Goal: Task Accomplishment & Management: Use online tool/utility

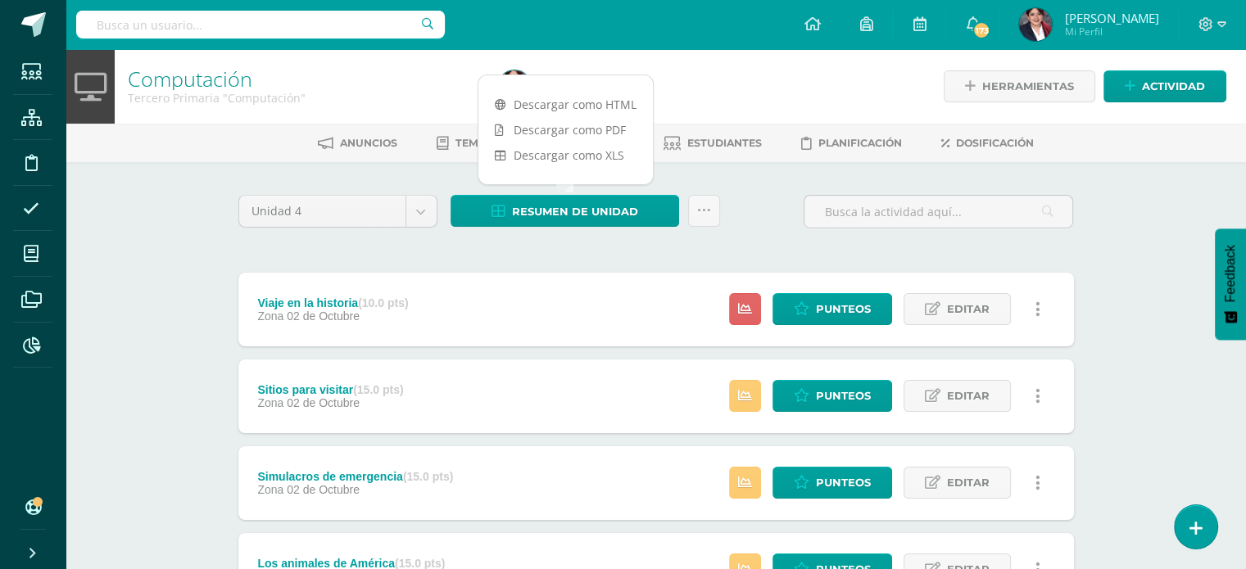
click at [98, 265] on div "Computación Tercero Primaria "Computación" Herramientas Detalle de asistencias …" at bounding box center [656, 556] width 1181 height 1014
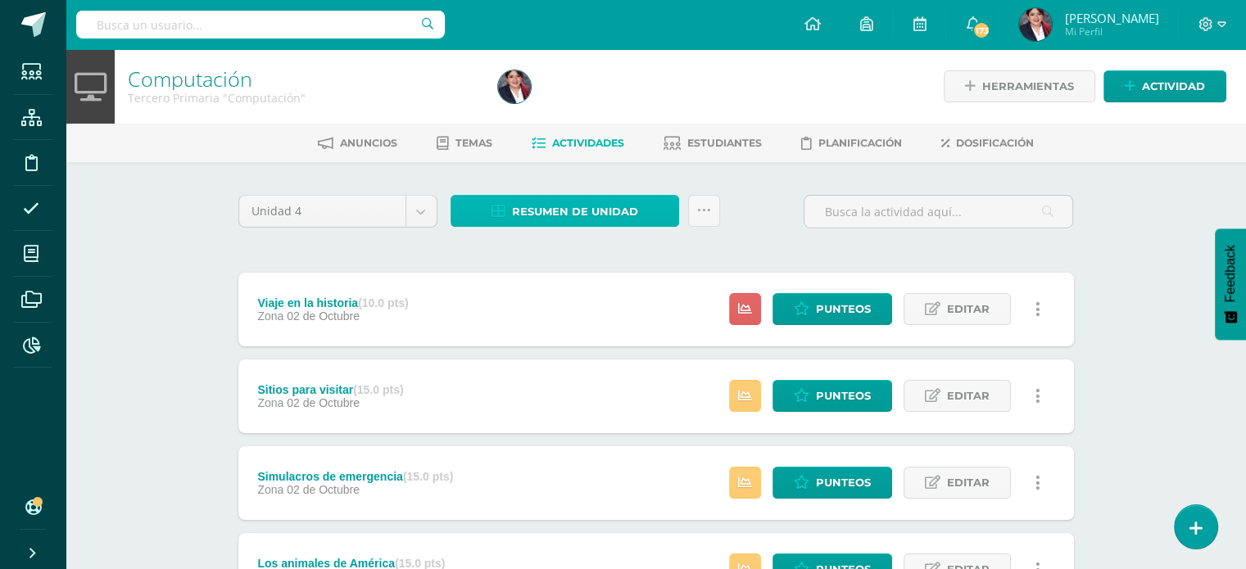
click at [616, 206] on span "Resumen de unidad" at bounding box center [575, 212] width 126 height 30
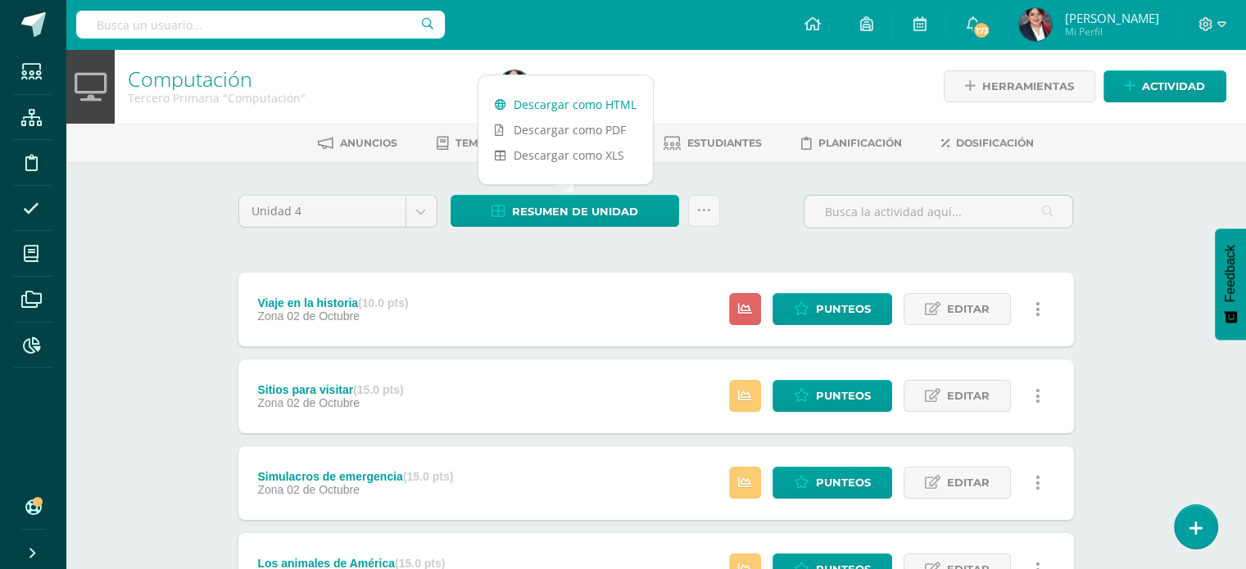
click at [585, 110] on link "Descargar como HTML" at bounding box center [566, 104] width 175 height 25
drag, startPoint x: 163, startPoint y: 302, endPoint x: 164, endPoint y: 291, distance: 11.5
click at [163, 302] on div "Computación Tercero Primaria "Computación" Herramientas Detalle de asistencias …" at bounding box center [656, 556] width 1181 height 1014
click at [692, 209] on link at bounding box center [704, 211] width 32 height 32
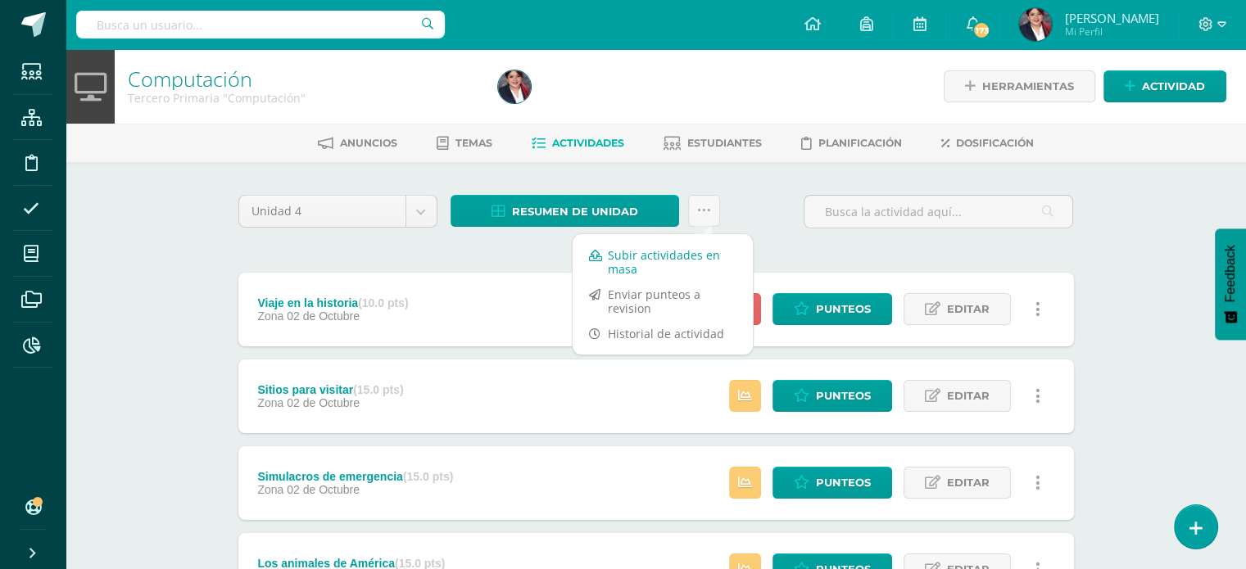
click at [655, 260] on link "Subir actividades en masa" at bounding box center [663, 262] width 180 height 39
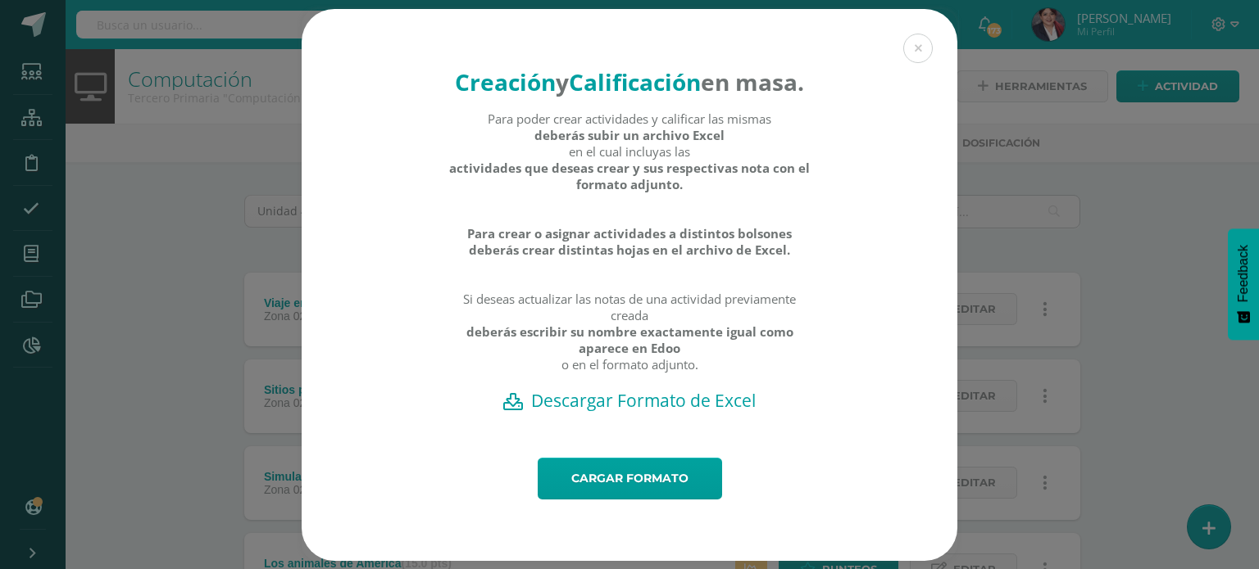
click at [574, 412] on h2 "Descargar Formato de Excel" at bounding box center [629, 400] width 598 height 23
click at [895, 39] on div "Creación y Calificación en masa. Para poder crear actividades y calificar las m…" at bounding box center [630, 233] width 656 height 449
click at [911, 39] on button at bounding box center [917, 48] width 29 height 29
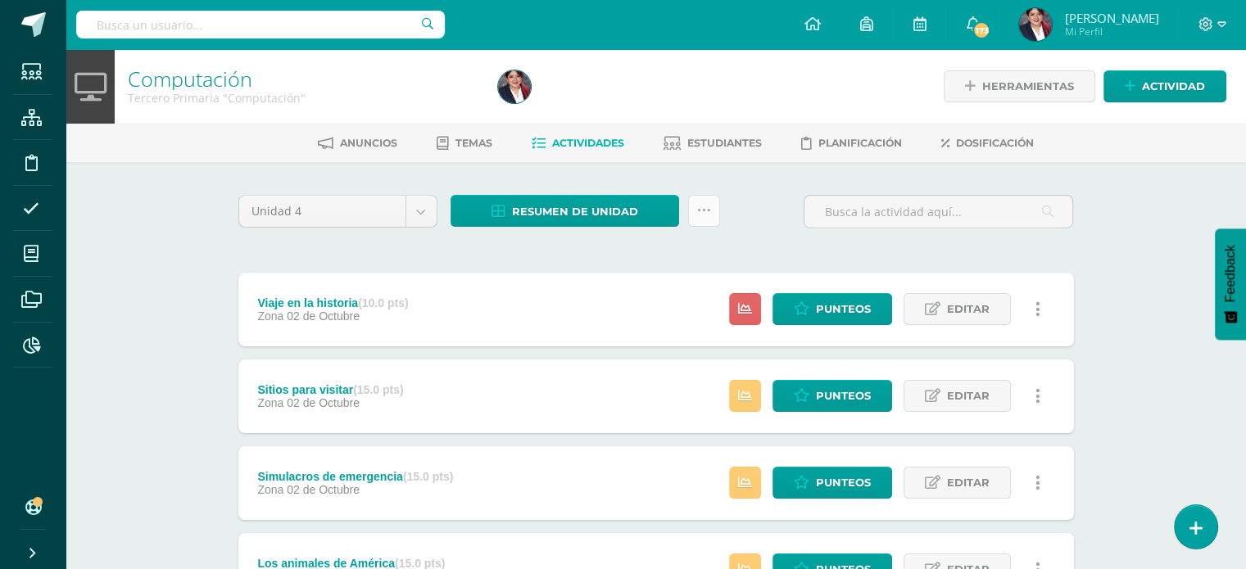
click at [695, 202] on link at bounding box center [704, 211] width 32 height 32
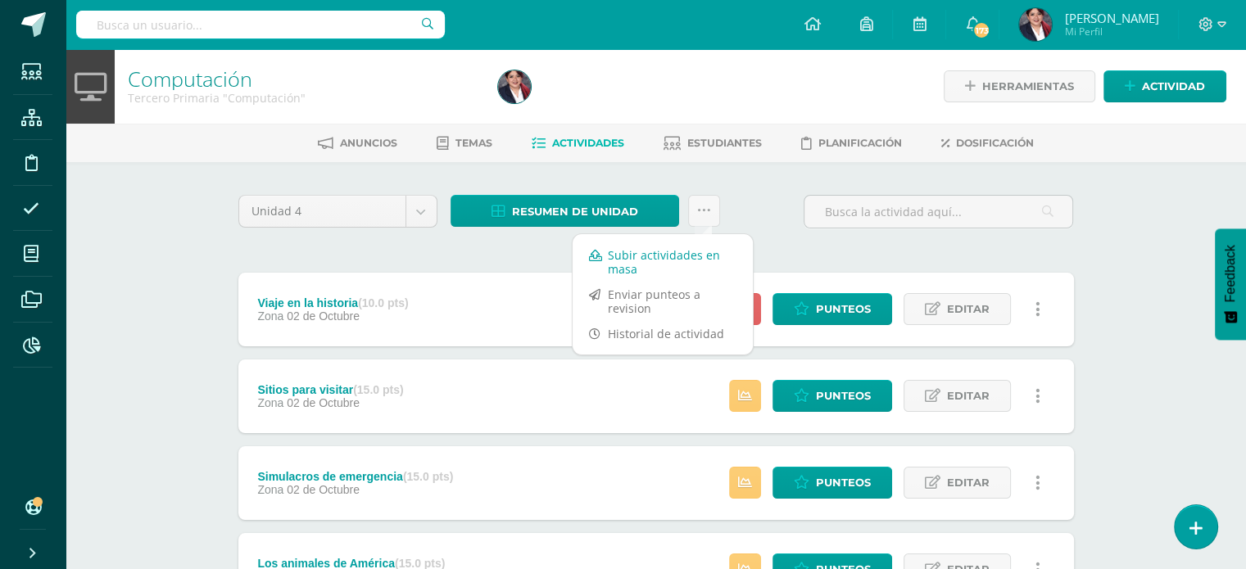
click at [660, 255] on link "Subir actividades en masa" at bounding box center [663, 262] width 180 height 39
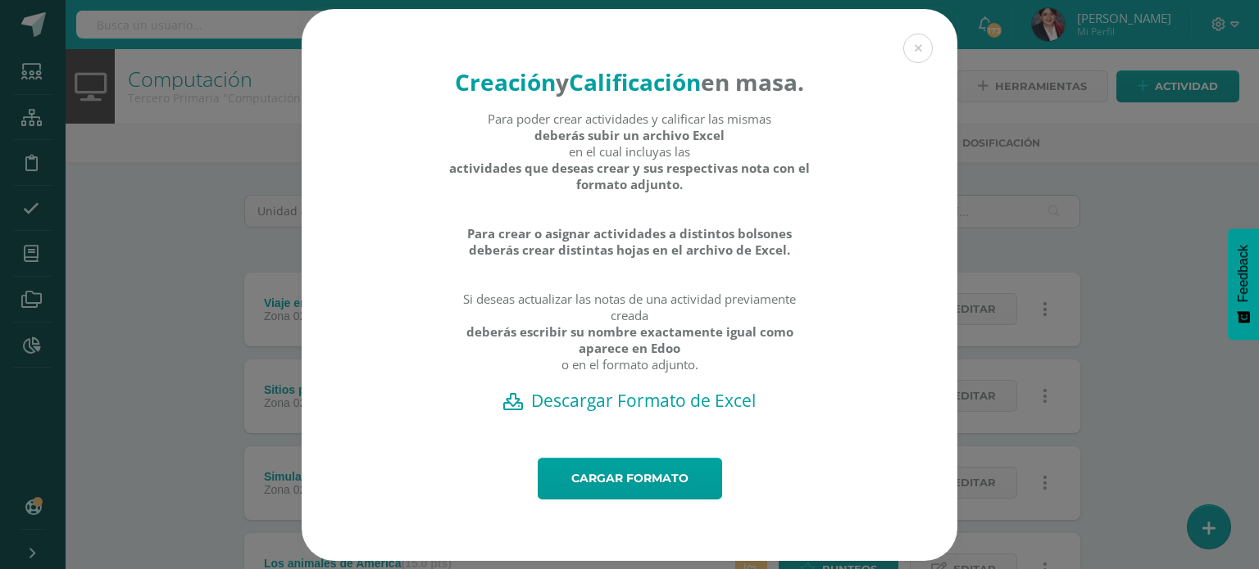
click at [661, 412] on h2 "Descargar Formato de Excel" at bounding box center [629, 400] width 598 height 23
click at [916, 39] on button at bounding box center [917, 48] width 29 height 29
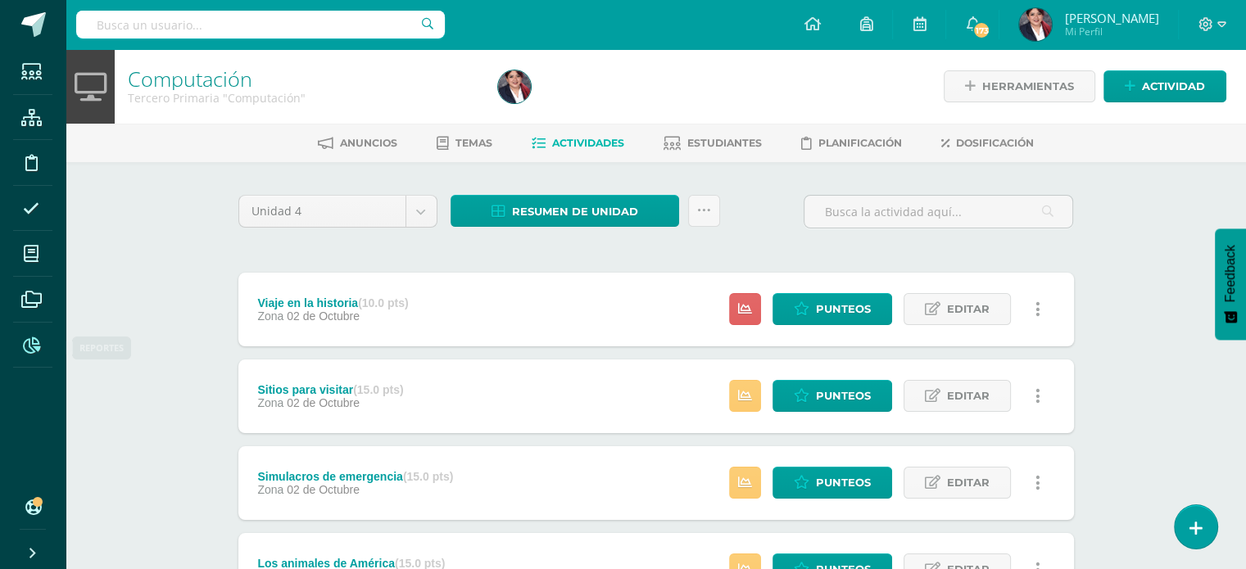
click at [34, 344] on icon at bounding box center [31, 346] width 17 height 16
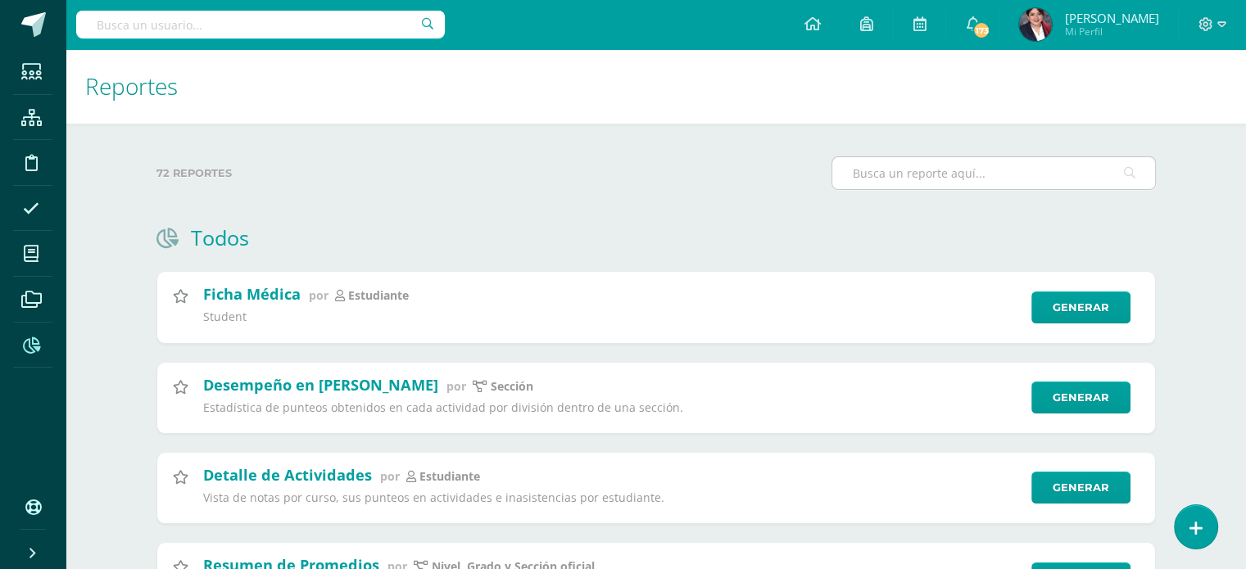
click at [913, 178] on input "text" at bounding box center [994, 173] width 323 height 32
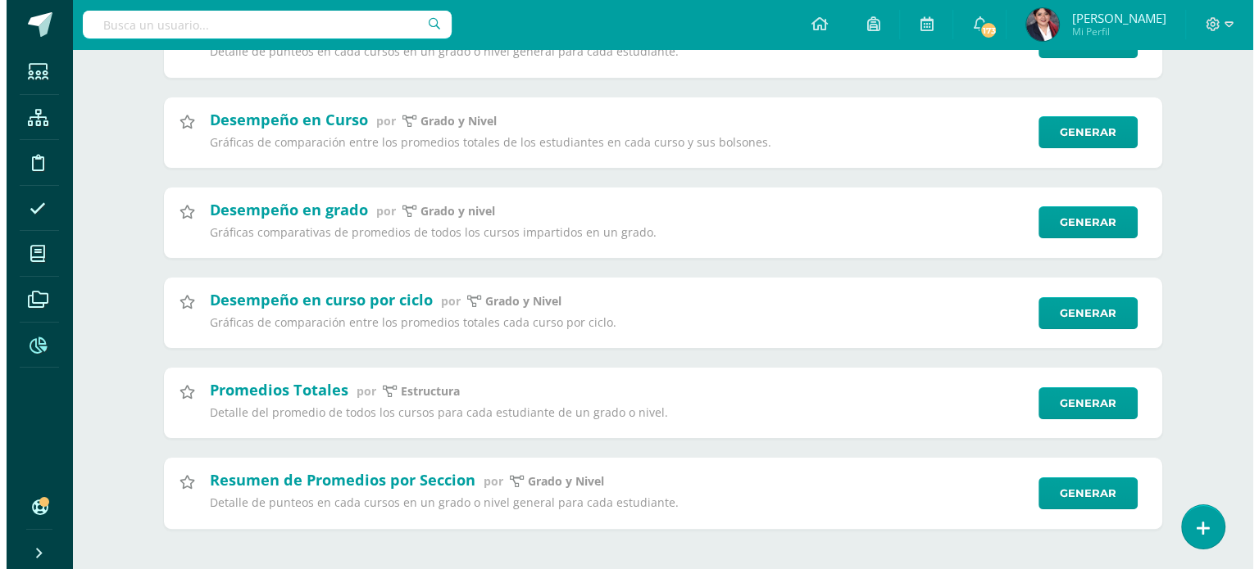
scroll to position [280, 0]
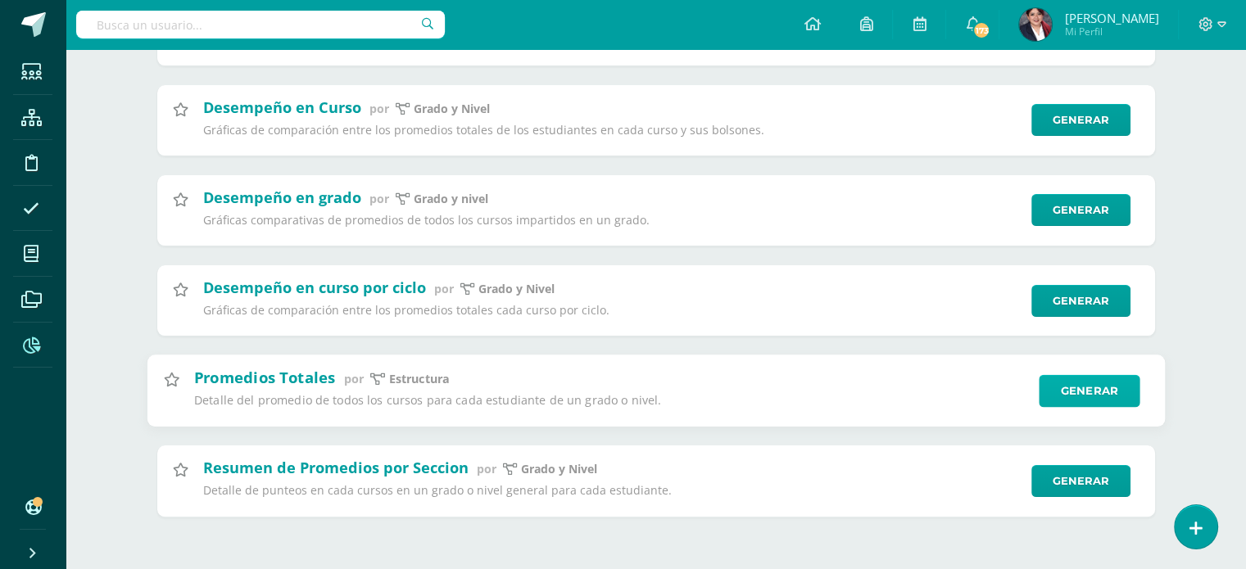
type input "PROMEDIOS"
click at [1062, 397] on link "Generar" at bounding box center [1089, 390] width 101 height 33
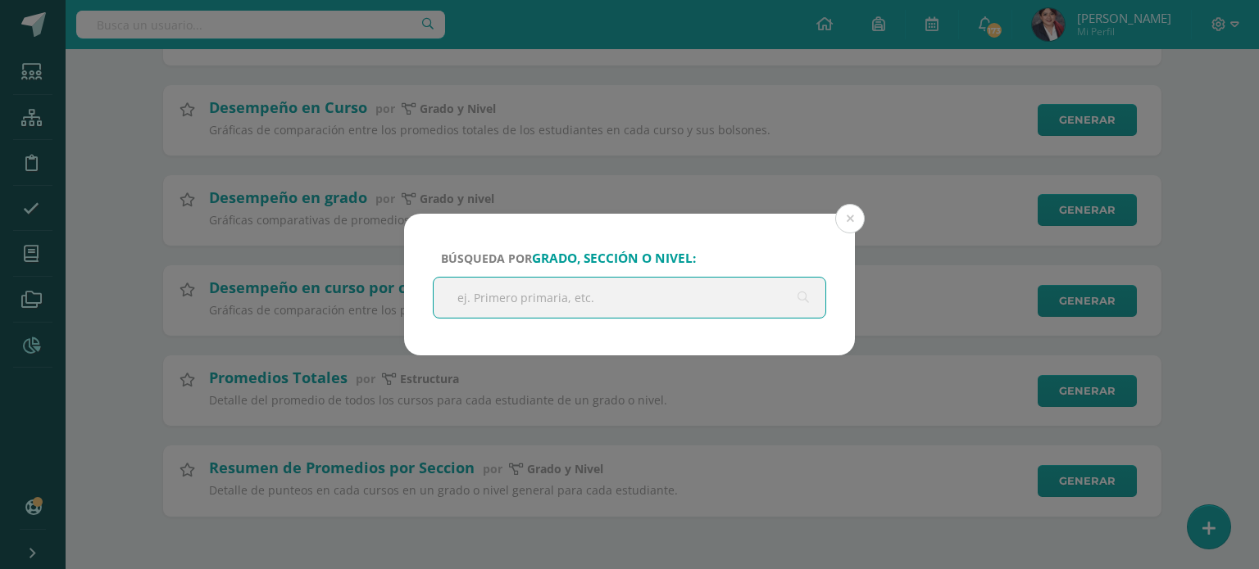
click at [705, 291] on input "text" at bounding box center [629, 298] width 392 height 40
type input "p"
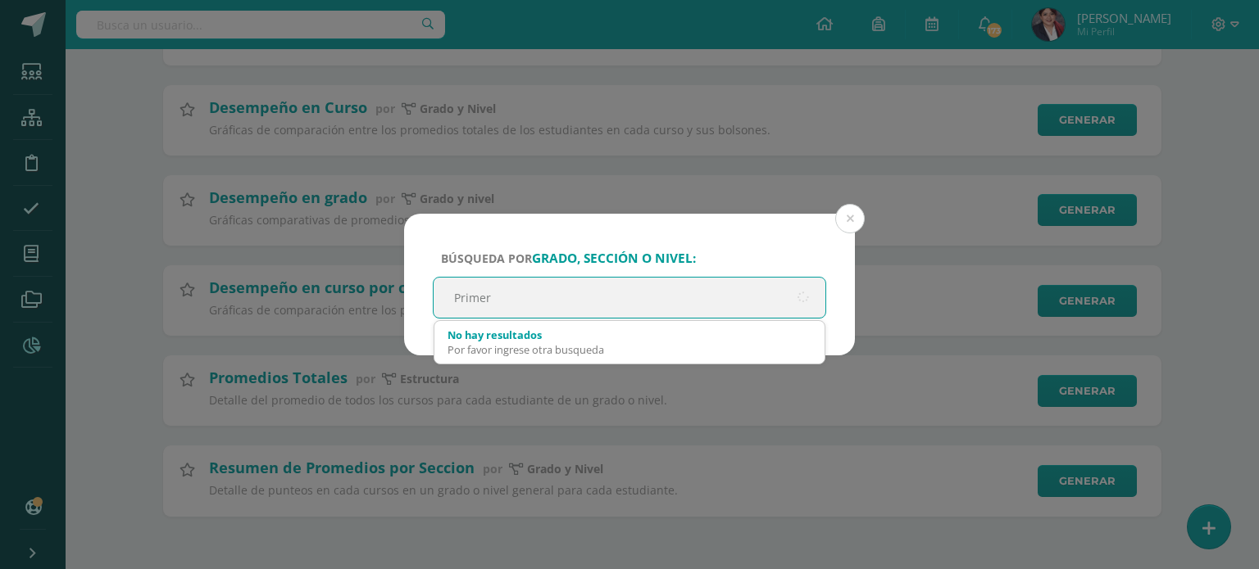
type input "Primero"
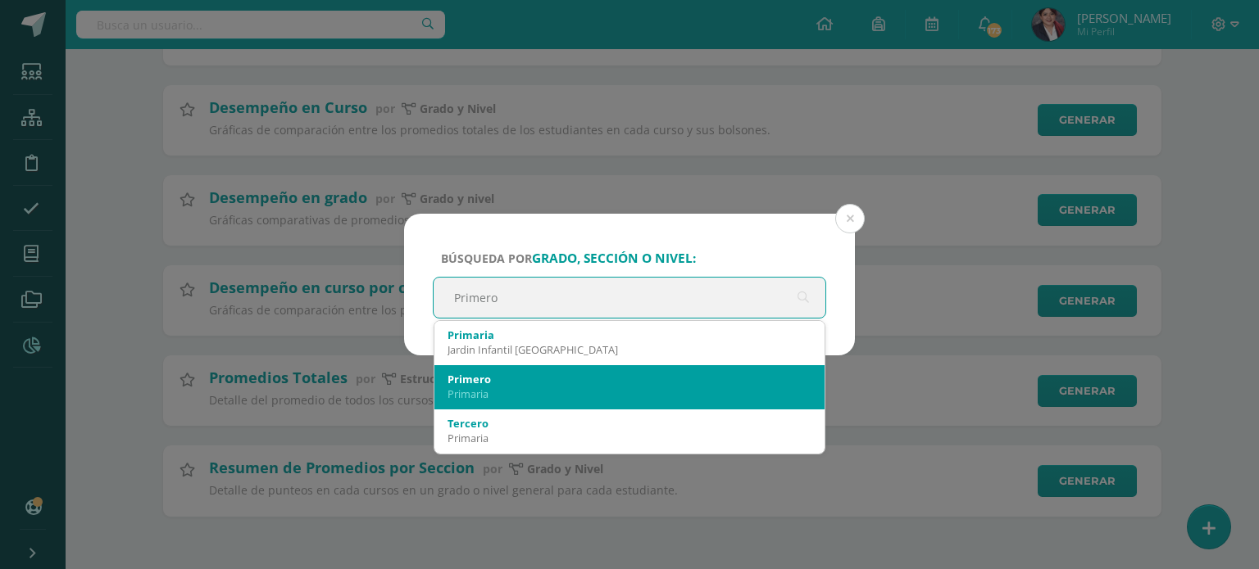
click at [526, 374] on div "Primero" at bounding box center [629, 379] width 364 height 15
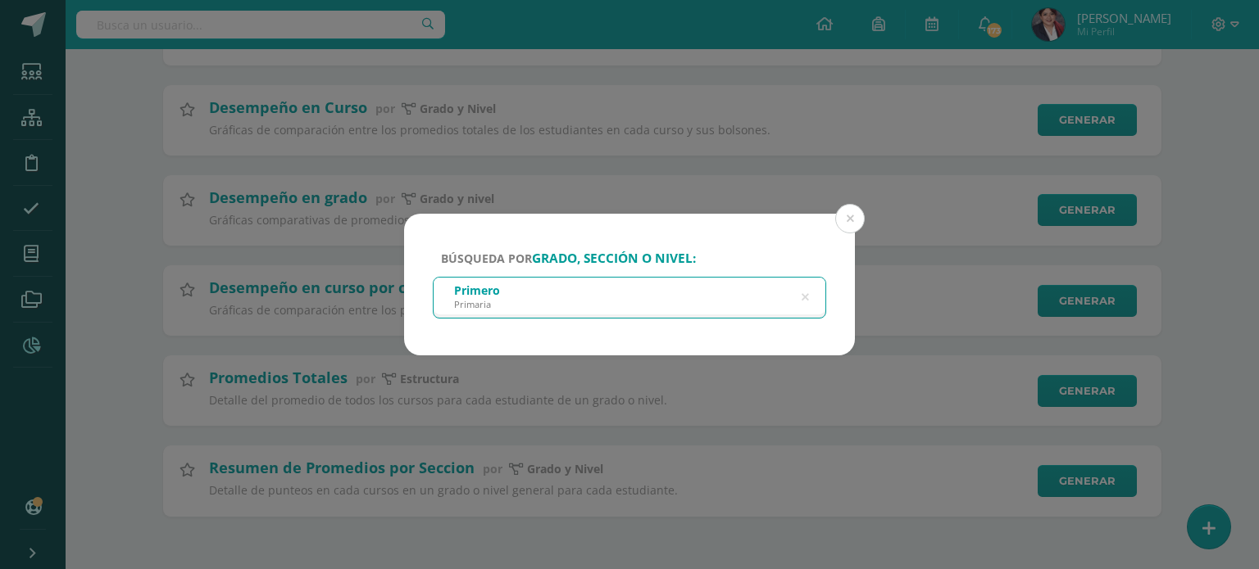
click at [796, 304] on div "Primero Primaria" at bounding box center [629, 296] width 392 height 37
click at [799, 297] on div "Primero Primaria" at bounding box center [629, 296] width 392 height 37
drag, startPoint x: 709, startPoint y: 282, endPoint x: 767, endPoint y: 292, distance: 59.0
click at [710, 282] on div "Primero Primaria" at bounding box center [629, 296] width 392 height 37
click at [784, 297] on div "Primero Primaria" at bounding box center [629, 296] width 392 height 37
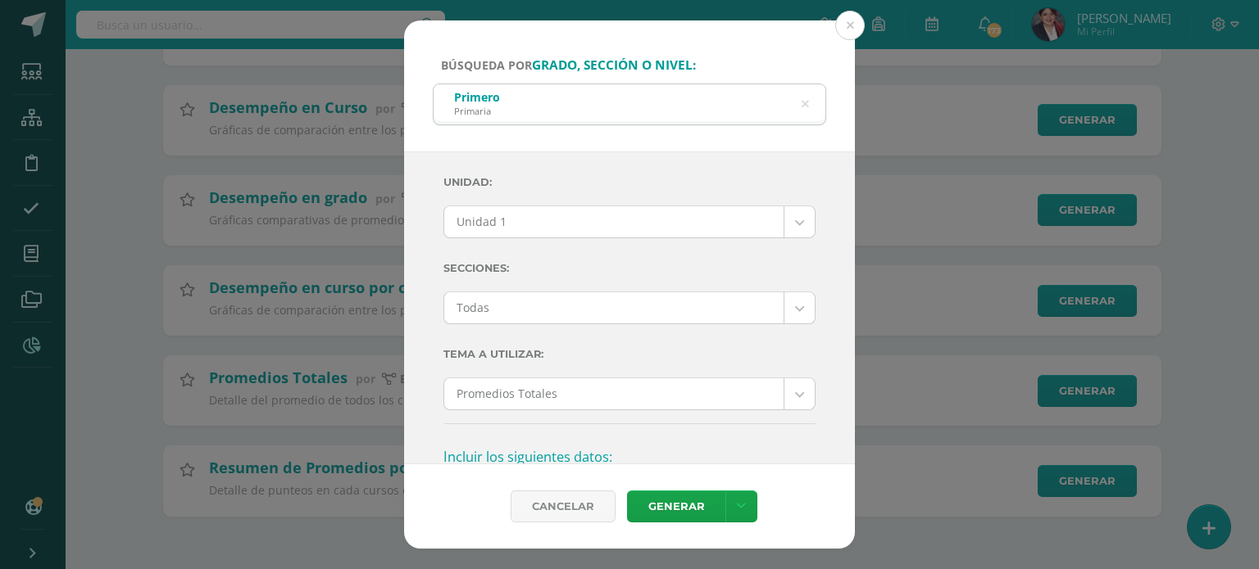
click at [566, 198] on label "Unidad:" at bounding box center [629, 183] width 372 height 34
click at [566, 211] on body "Búsqueda por grado, sección o nivel: Primero Primaria Primero Unidad: Unidad 1 …" at bounding box center [629, 145] width 1259 height 847
select select "all_units"
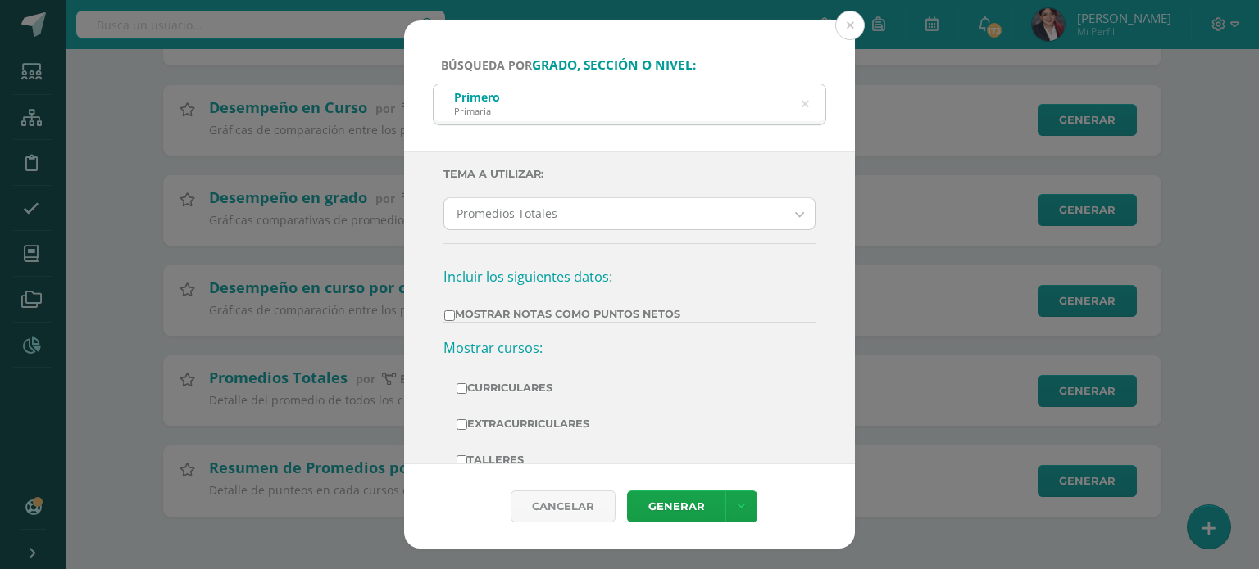
scroll to position [256, 0]
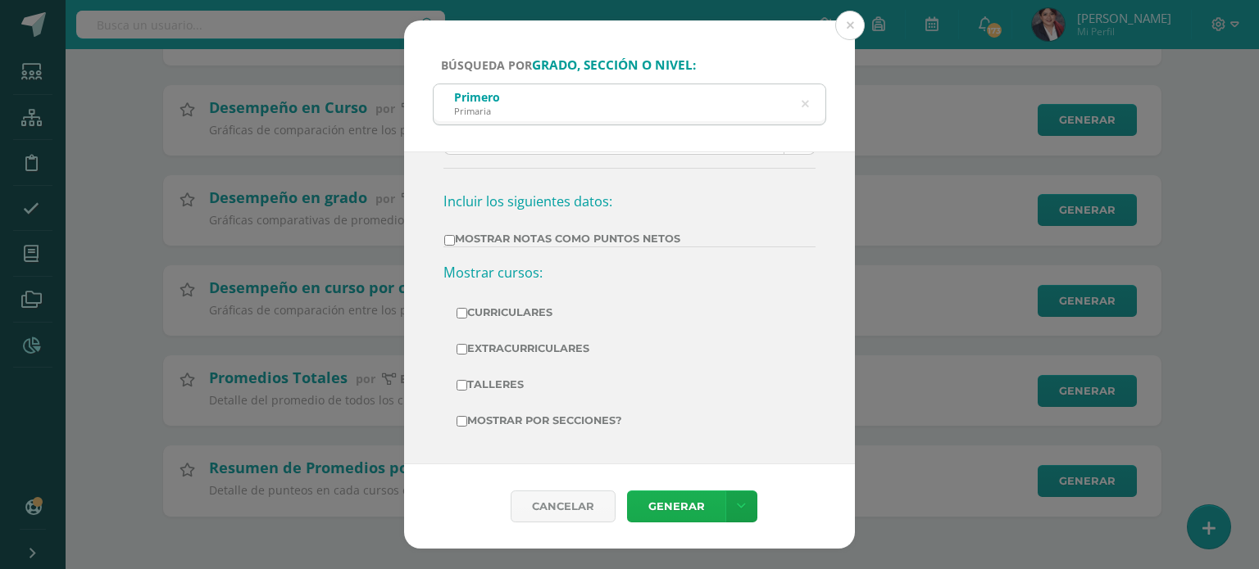
click at [676, 501] on link "Generar" at bounding box center [676, 507] width 98 height 32
click at [642, 514] on link "Generar" at bounding box center [676, 507] width 98 height 32
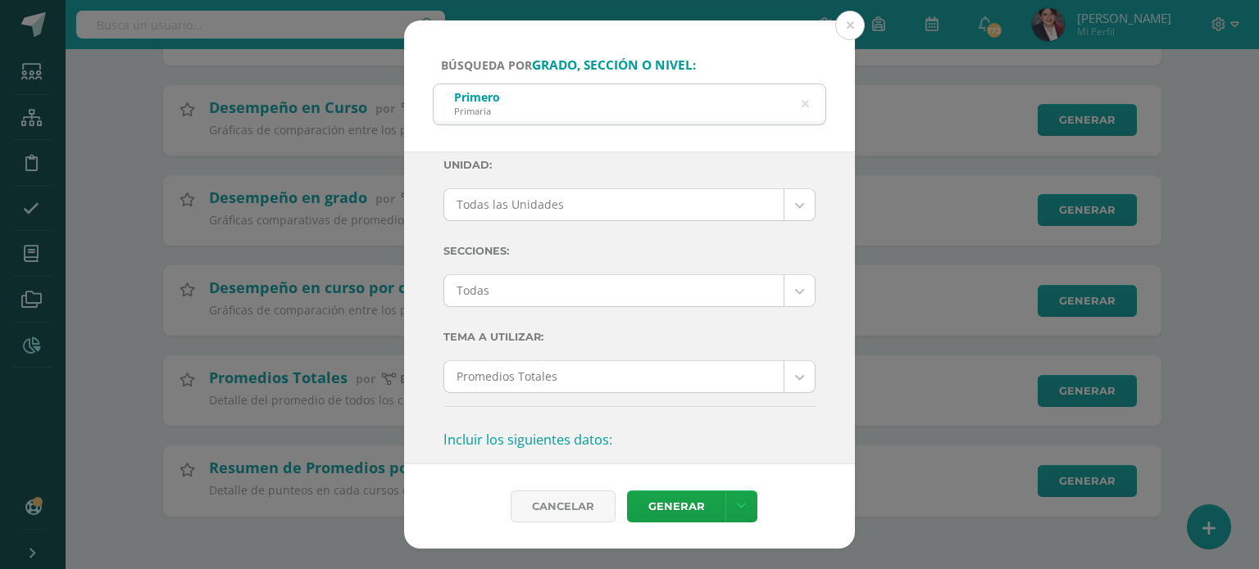
scroll to position [0, 0]
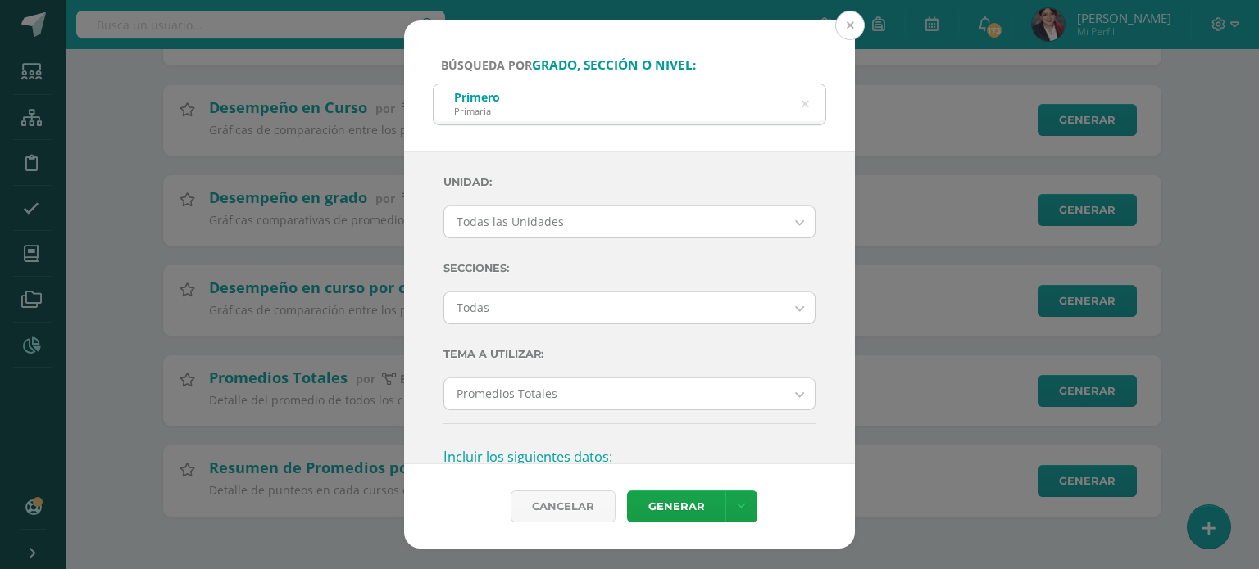
click at [845, 27] on button at bounding box center [849, 25] width 29 height 29
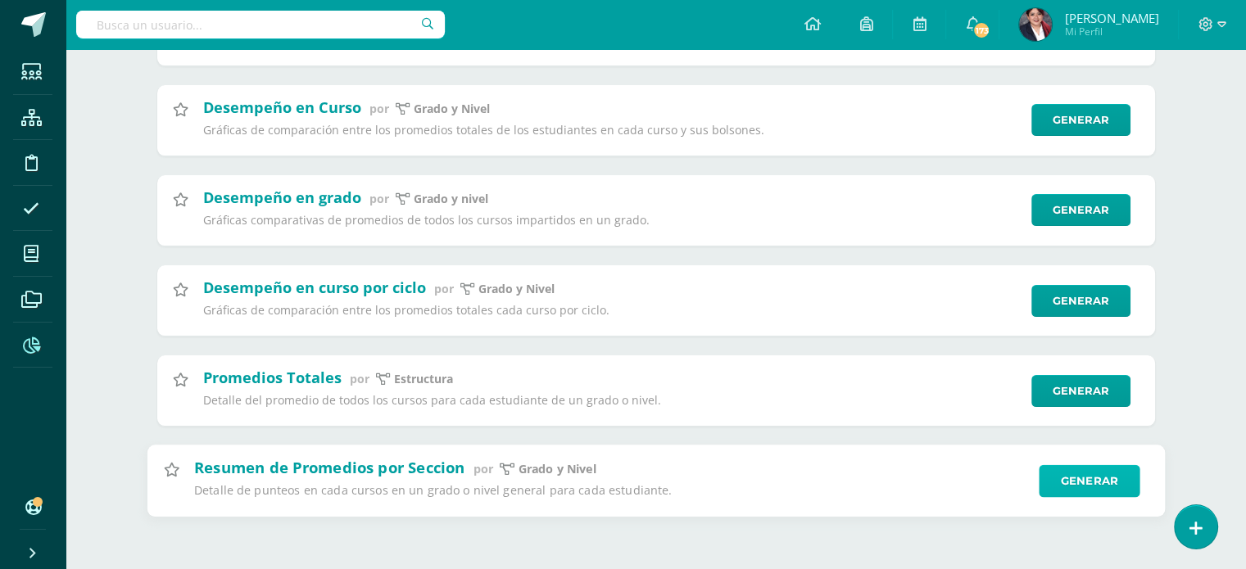
click at [1118, 494] on link "Generar" at bounding box center [1089, 481] width 101 height 33
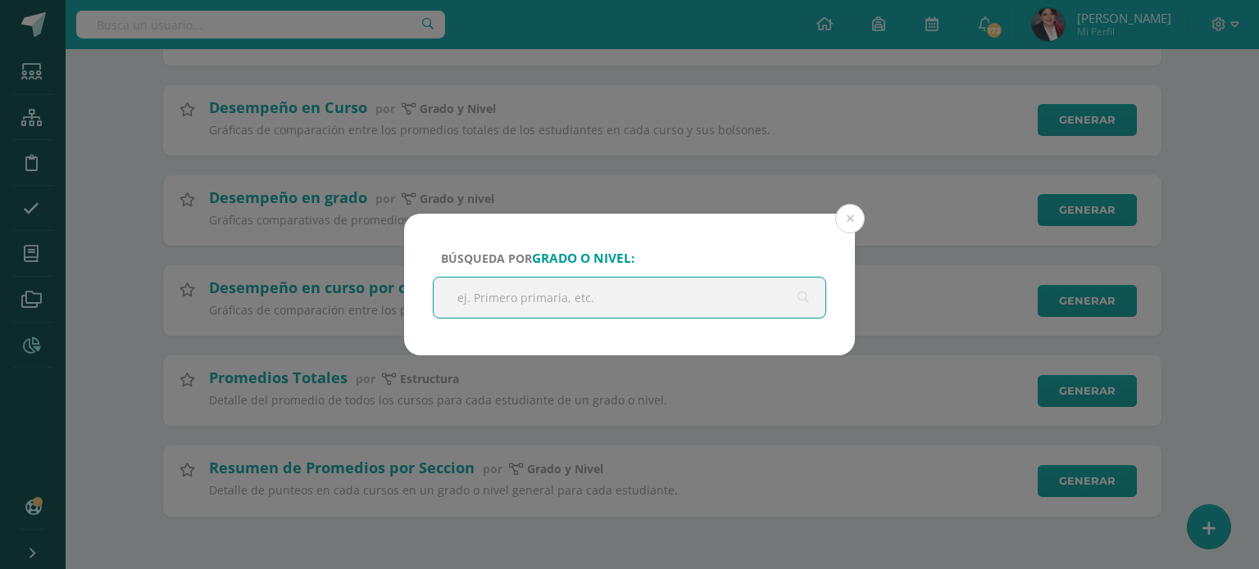
click at [515, 294] on input "text" at bounding box center [629, 298] width 392 height 40
type input "o"
type input "primero"
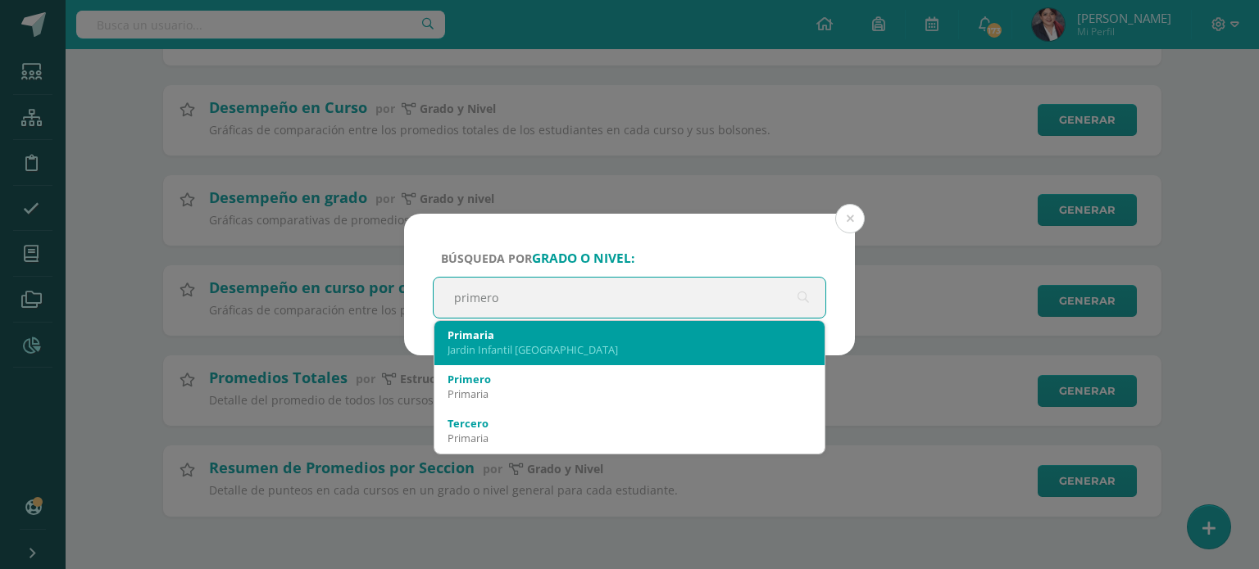
click at [458, 359] on div "Primaria Jardin Infantil [GEOGRAPHIC_DATA]" at bounding box center [629, 342] width 364 height 43
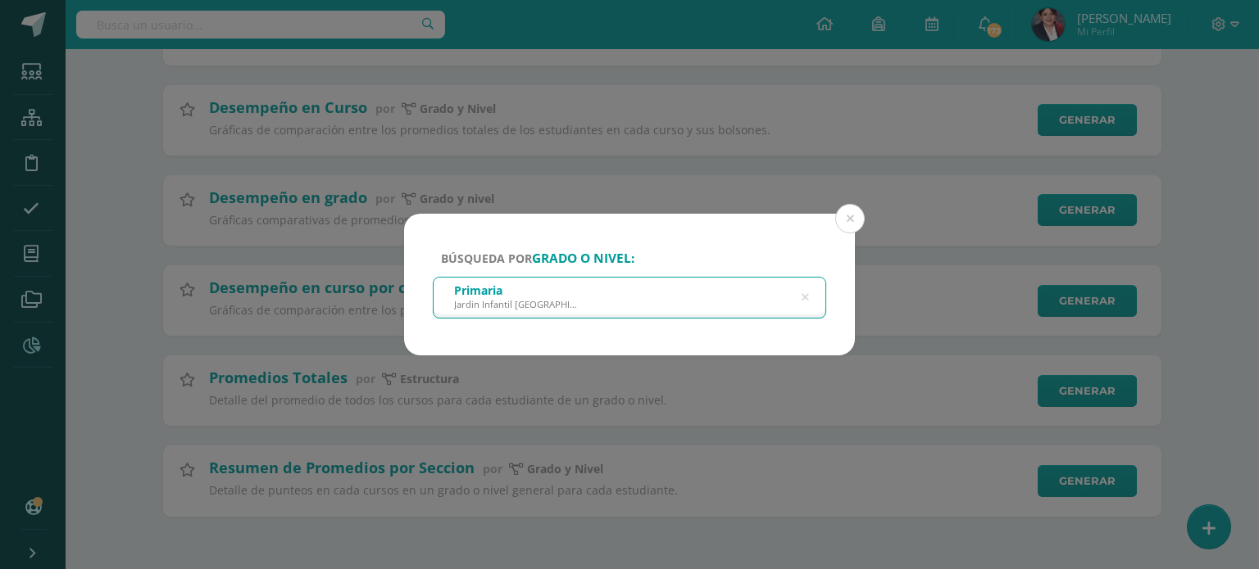
click at [798, 327] on div "Búsqueda por grado o nivel: Primaria Jardin Infantil [GEOGRAPHIC_DATA] primero" at bounding box center [629, 285] width 451 height 142
click at [556, 295] on div "Primaria" at bounding box center [517, 291] width 127 height 16
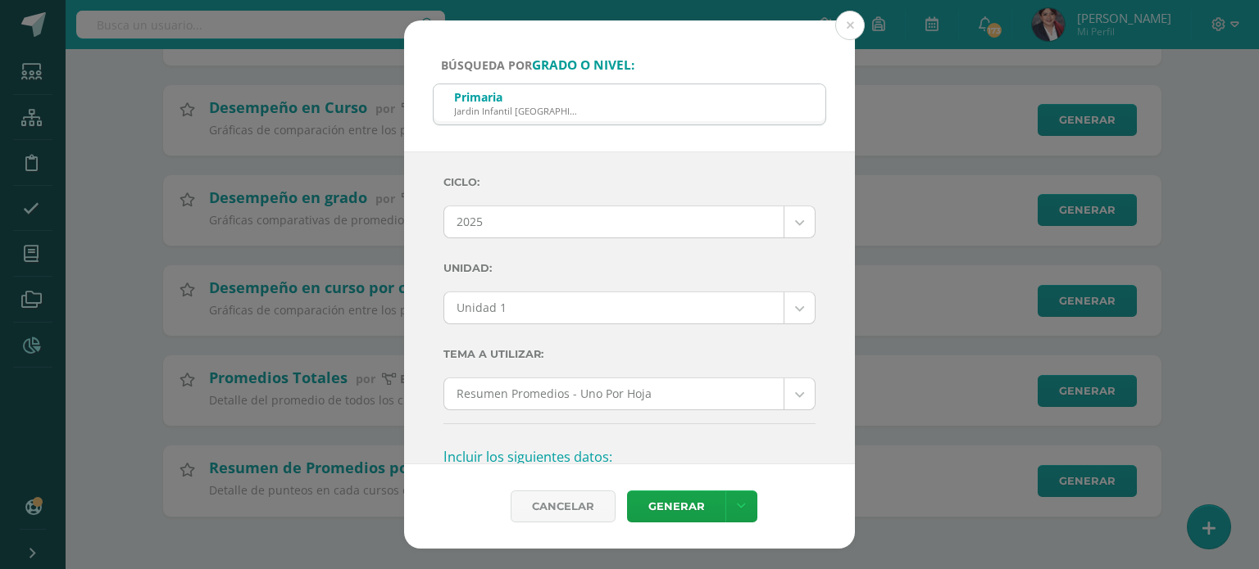
click at [501, 292] on div "Unidad 1" at bounding box center [629, 308] width 372 height 33
click at [502, 296] on body "Búsqueda por grado o nivel: Primaria Jardin Infantil [GEOGRAPHIC_DATA] primero …" at bounding box center [629, 145] width 1259 height 847
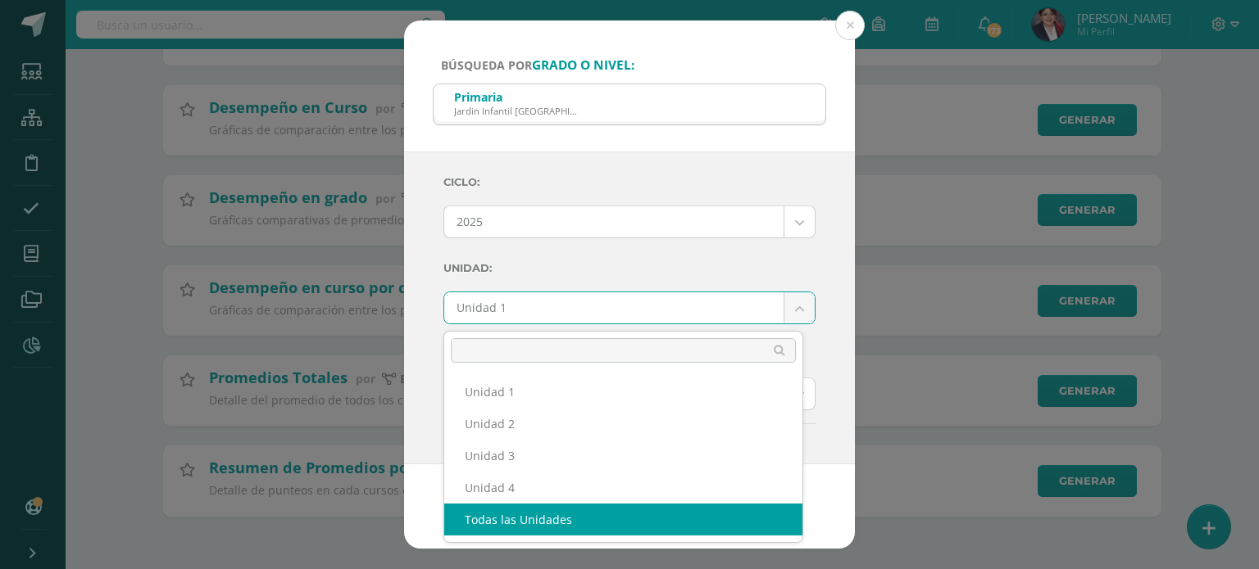
select select "all_units"
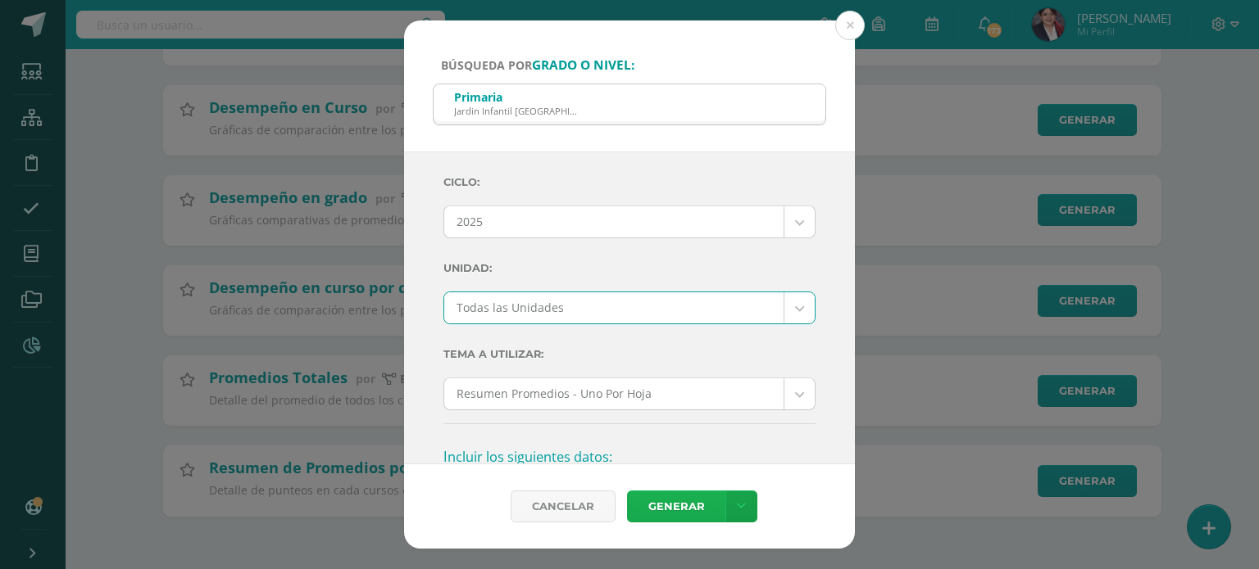
click at [657, 501] on link "Generar" at bounding box center [676, 507] width 98 height 32
click at [562, 106] on div "Primaria Jardin Infantil [GEOGRAPHIC_DATA]" at bounding box center [629, 102] width 392 height 37
click at [849, 32] on button at bounding box center [849, 25] width 29 height 29
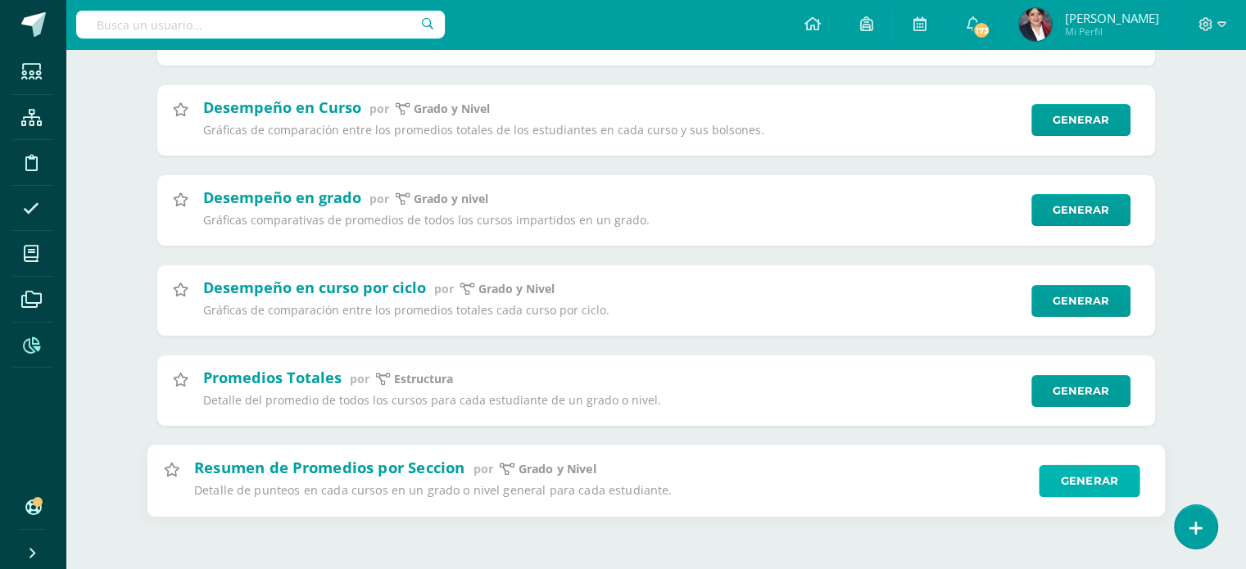
click at [1100, 477] on link "Generar" at bounding box center [1089, 481] width 101 height 33
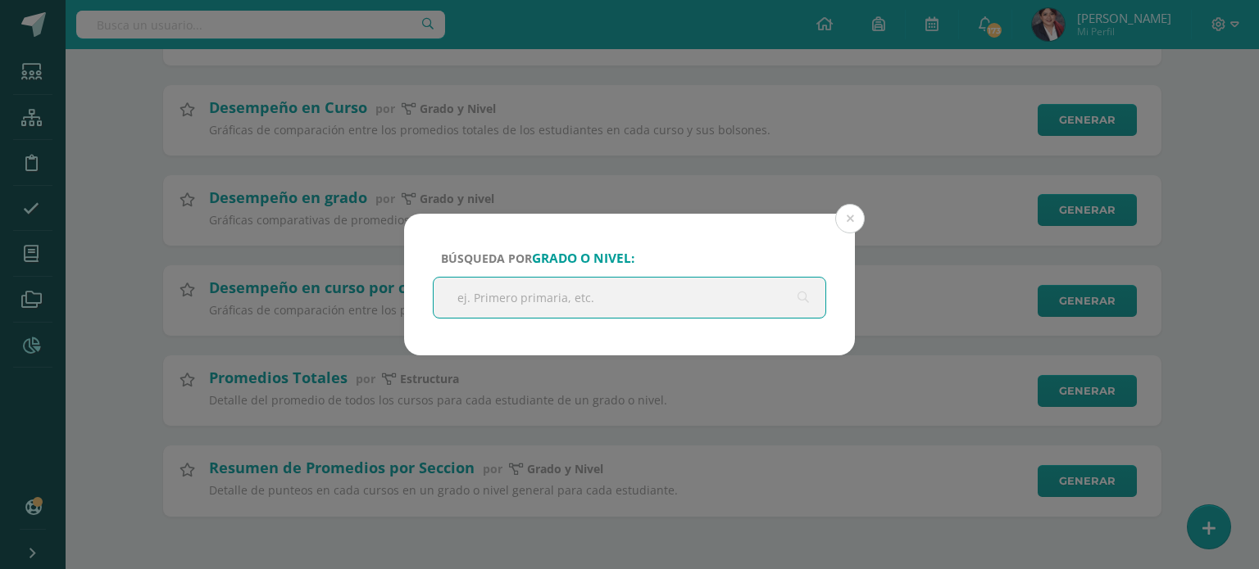
click at [651, 303] on input "text" at bounding box center [629, 298] width 392 height 40
type input "primero"
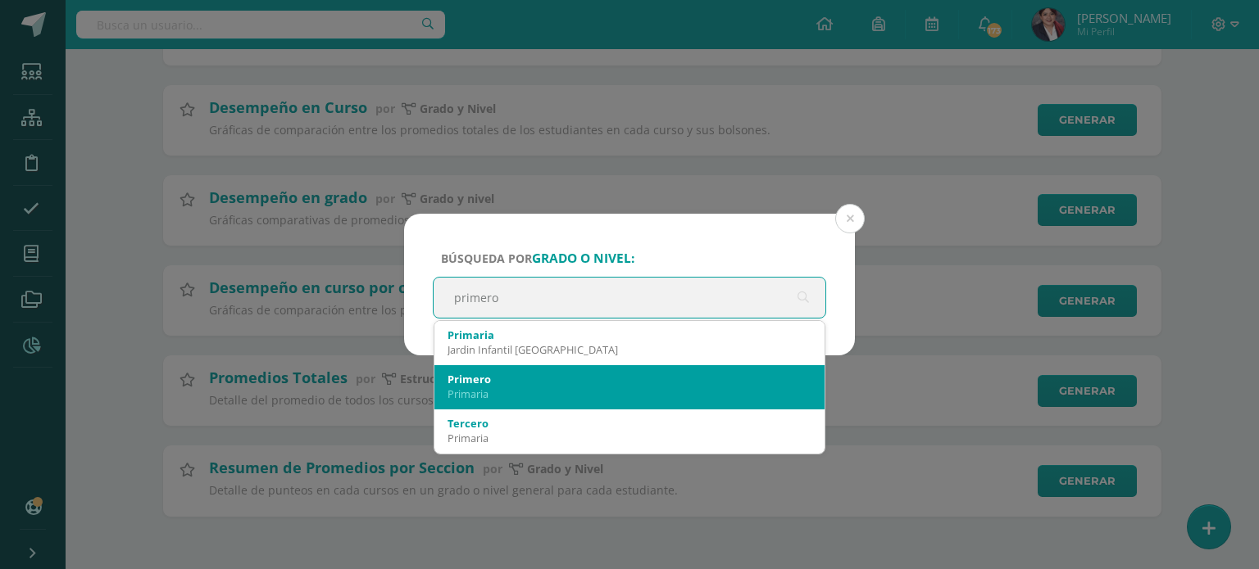
click at [549, 388] on div "Primaria" at bounding box center [629, 394] width 364 height 15
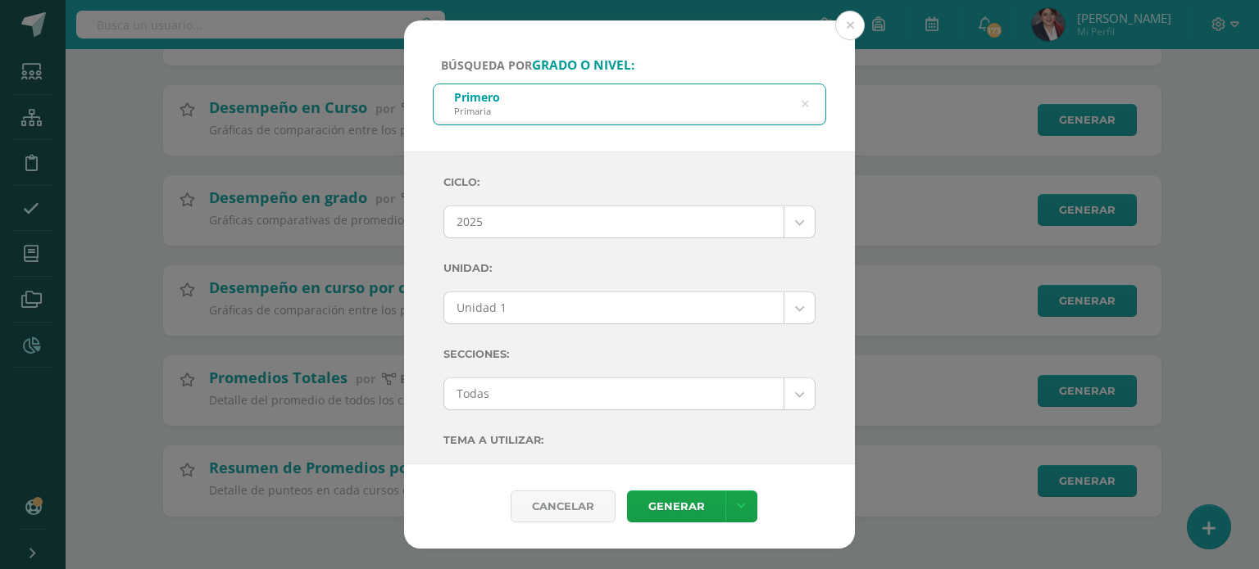
click at [550, 299] on body "Búsqueda por grado o nivel: Primero Primaria primero Ciclo: 2025 2025 2024 2023…" at bounding box center [629, 145] width 1259 height 847
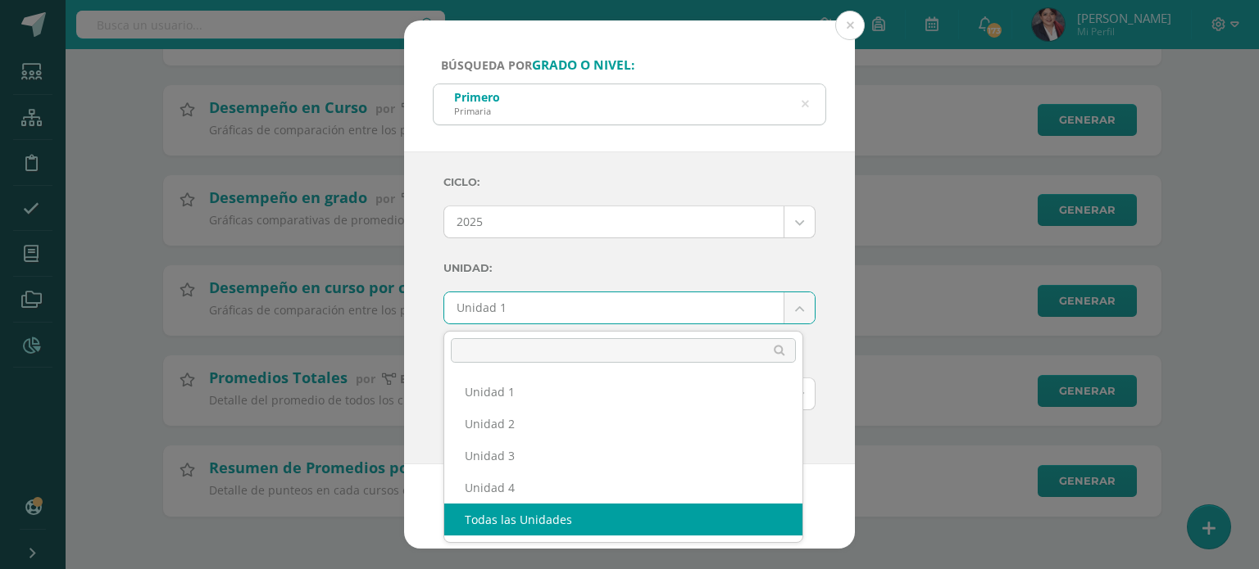
select select "all_units"
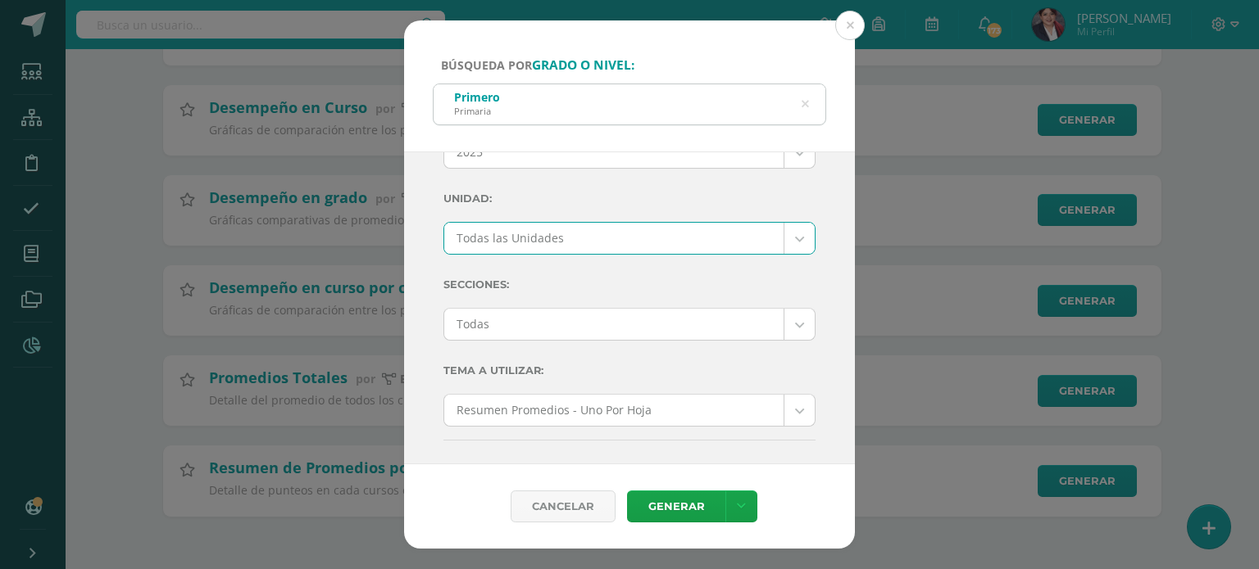
scroll to position [164, 0]
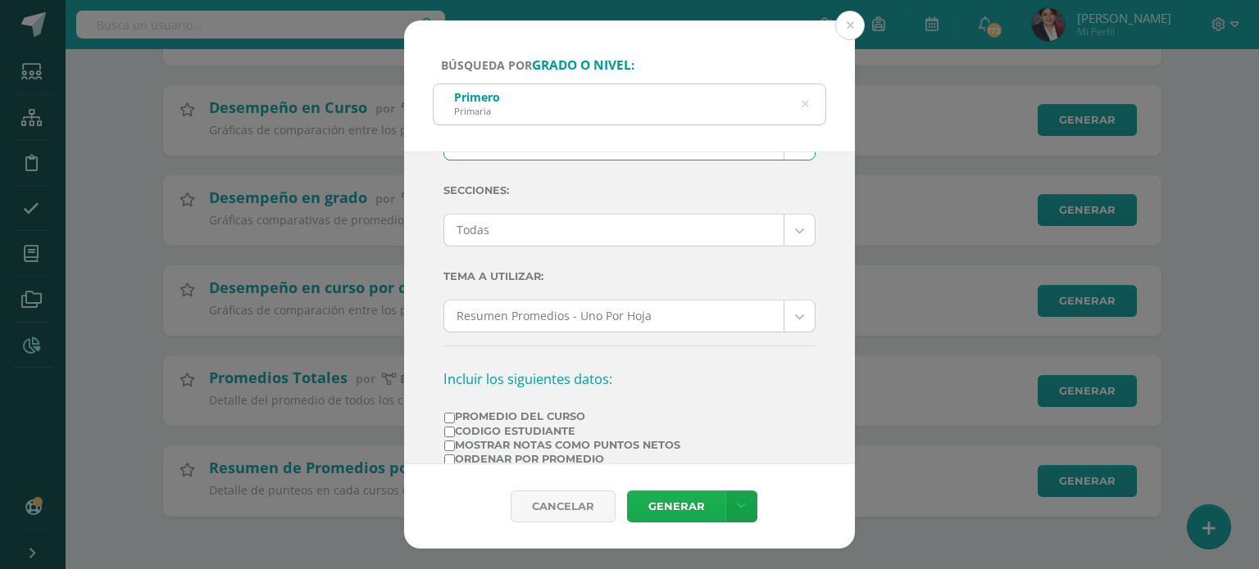
click at [687, 502] on link "Generar" at bounding box center [676, 507] width 98 height 32
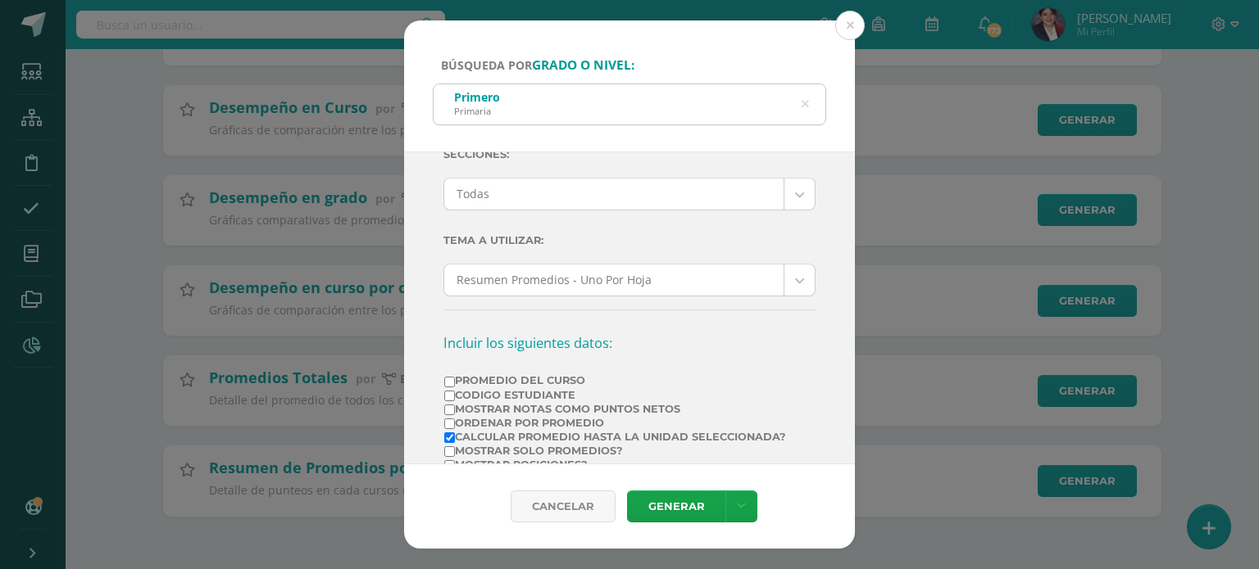
scroll to position [410, 0]
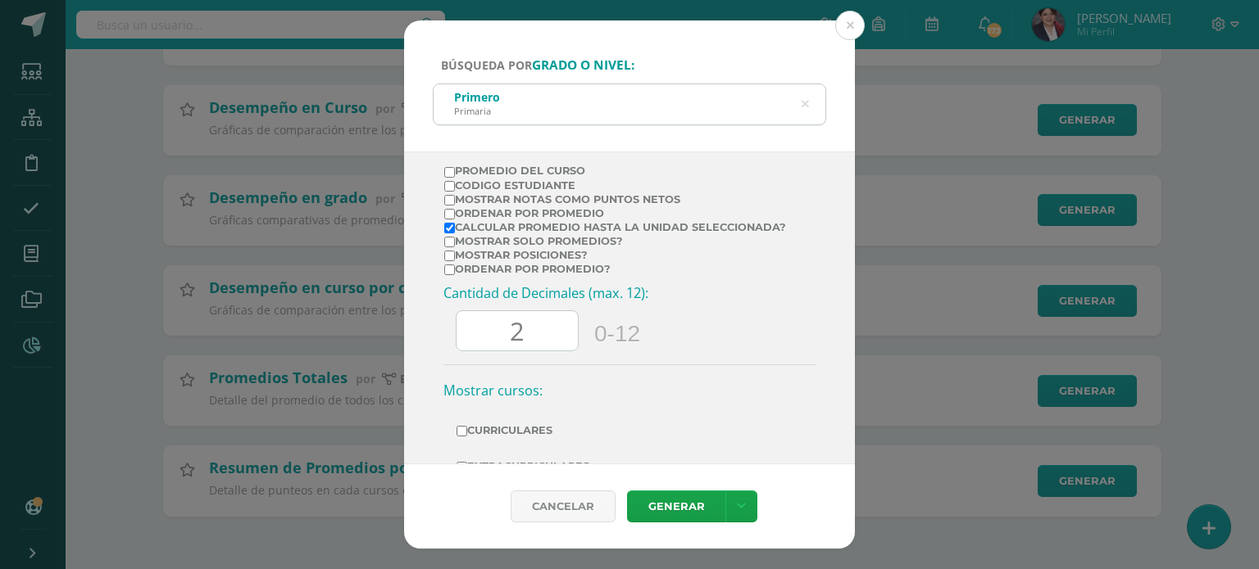
click at [452, 168] on input "Promedio del Curso" at bounding box center [449, 172] width 11 height 11
checkbox input "true"
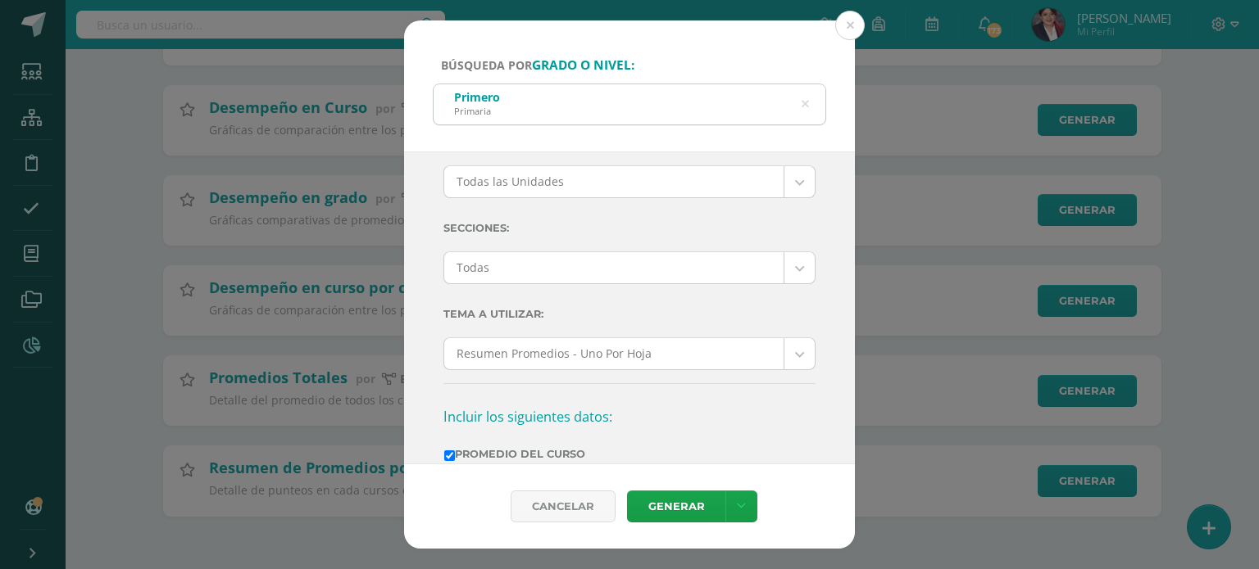
scroll to position [82, 0]
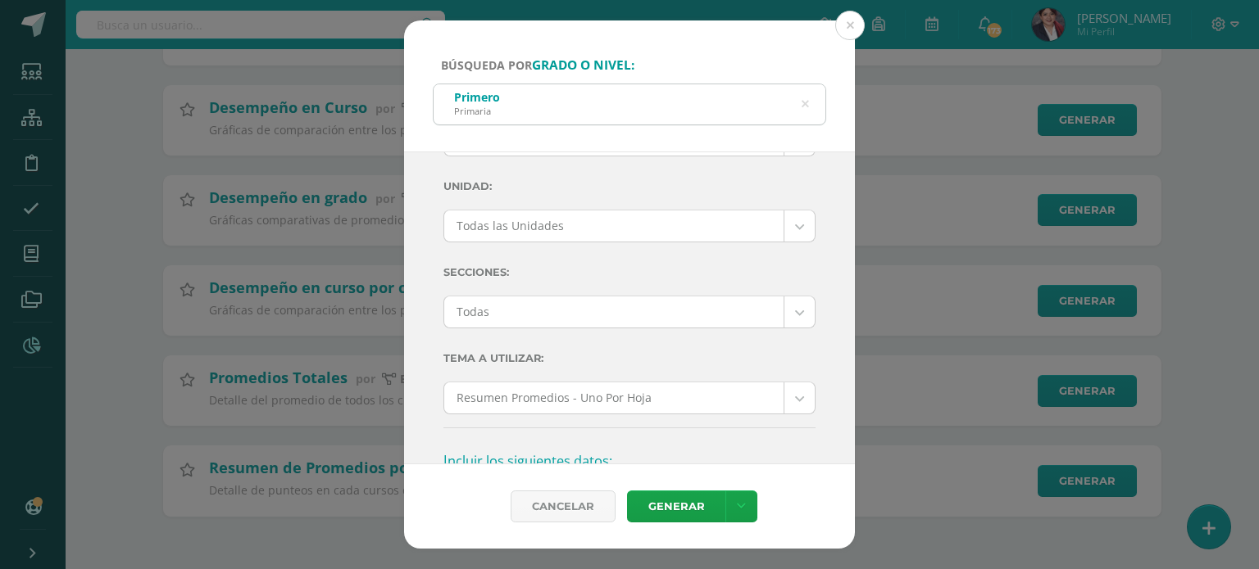
click at [606, 241] on body "Búsqueda por grado o nivel: Primero Primaria primero Ciclo: 2025 2025 2024 2023…" at bounding box center [629, 145] width 1259 height 847
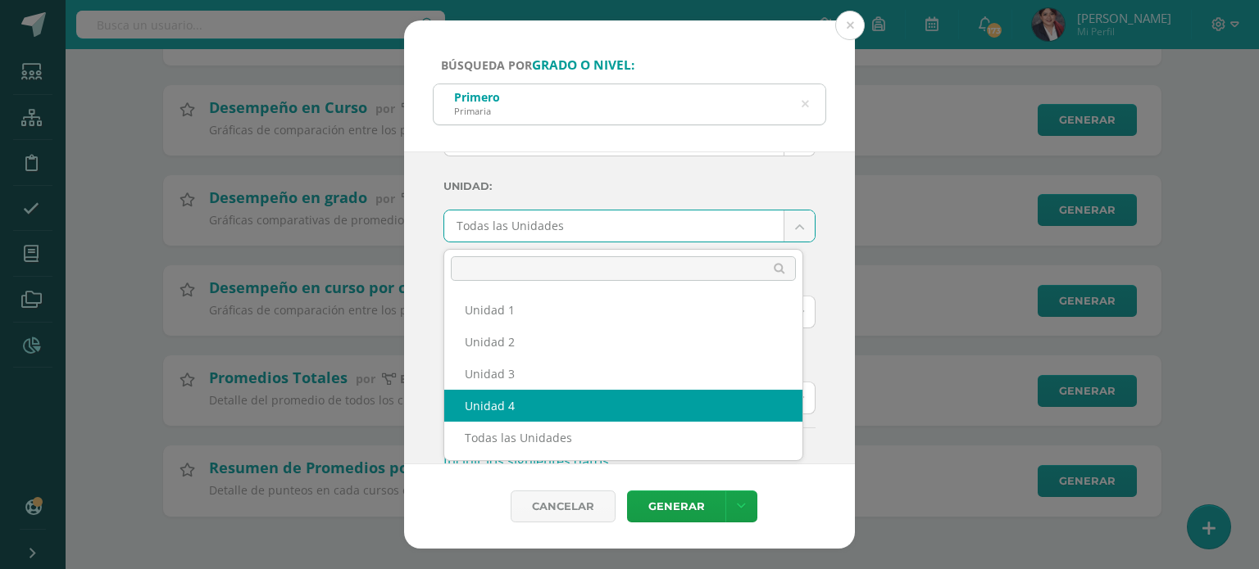
select select "Unidad 4"
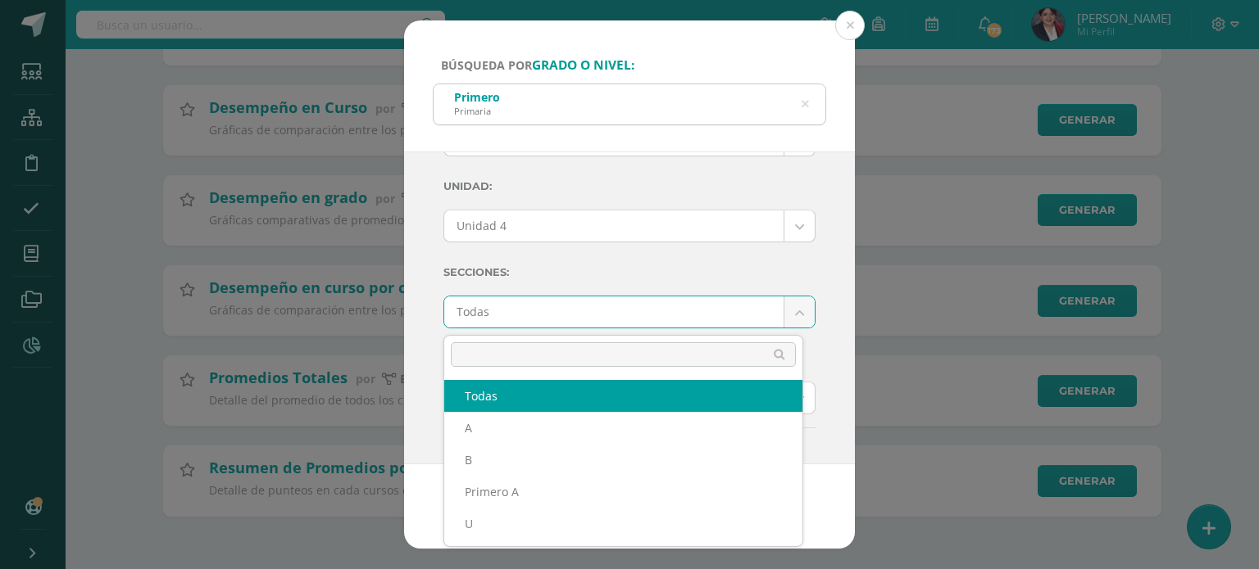
click at [516, 314] on body "Búsqueda por grado o nivel: Primero Primaria primero Ciclo: 2025 2025 2024 2023…" at bounding box center [629, 145] width 1259 height 847
click at [555, 324] on body "Búsqueda por grado o nivel: Primero Primaria primero Ciclo: 2025 2025 2024 2023…" at bounding box center [629, 145] width 1259 height 847
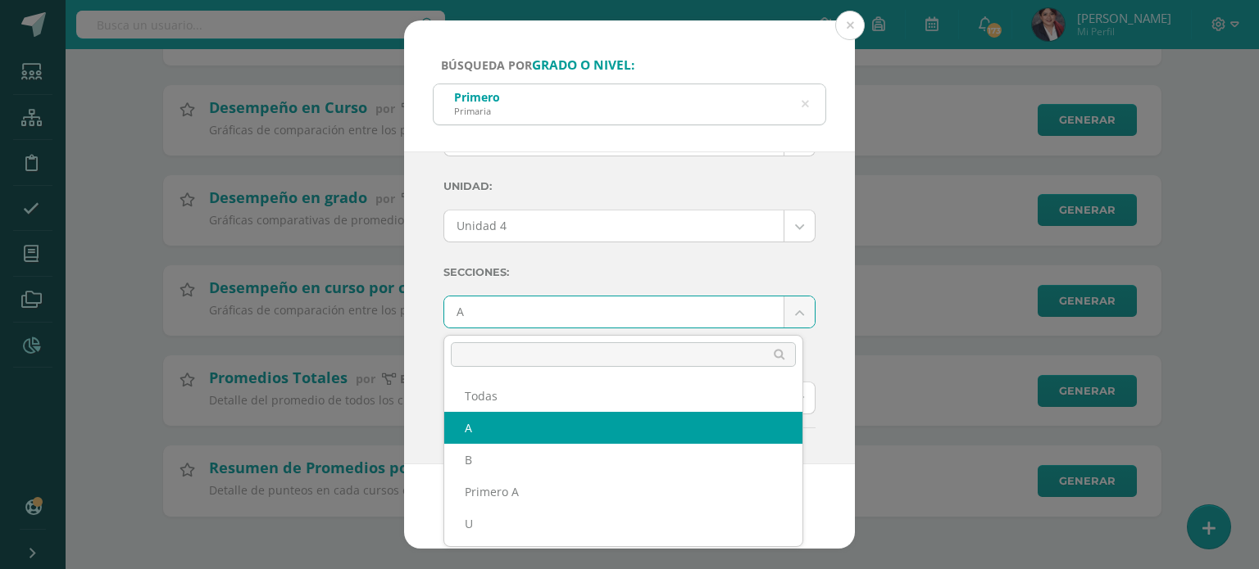
click at [595, 313] on body "Búsqueda por grado o nivel: Primero Primaria primero Ciclo: 2025 2025 2024 2023…" at bounding box center [629, 145] width 1259 height 847
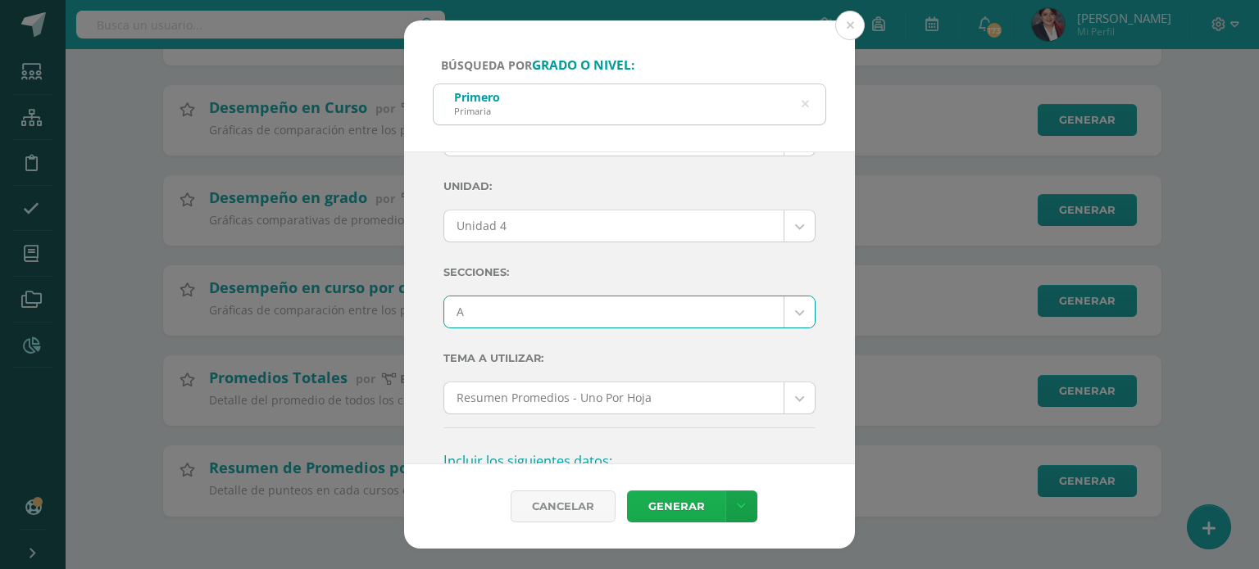
click at [701, 507] on link "Generar" at bounding box center [676, 507] width 98 height 32
click at [520, 298] on body "Búsqueda por grado o nivel: Primero Primaria primero Ciclo: 2025 2025 2024 2023…" at bounding box center [629, 145] width 1259 height 847
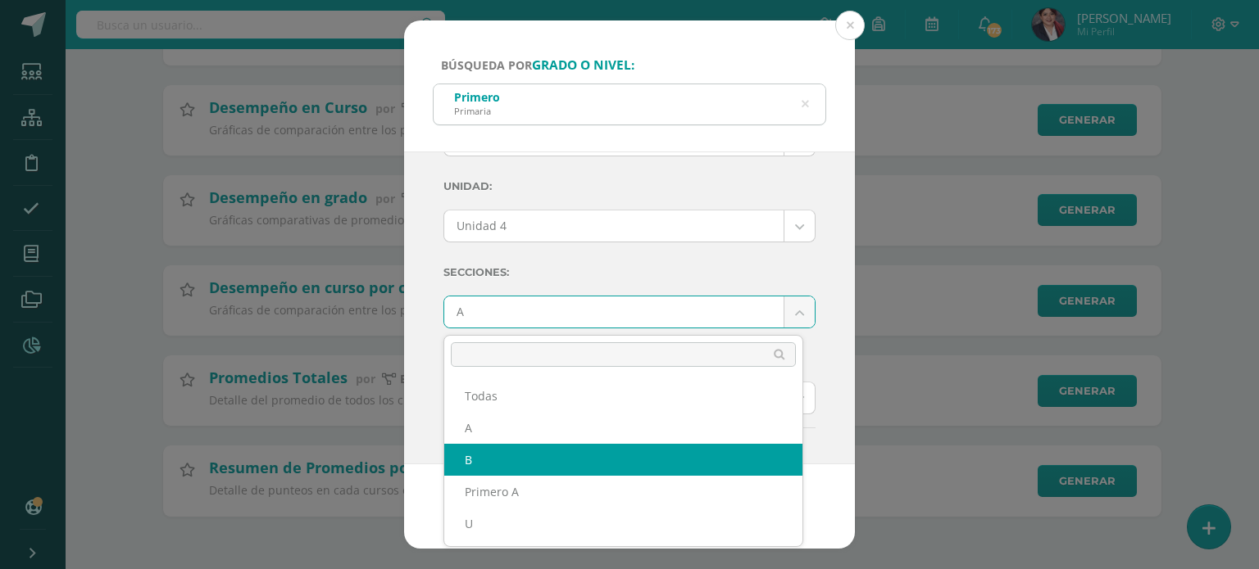
select select "B"
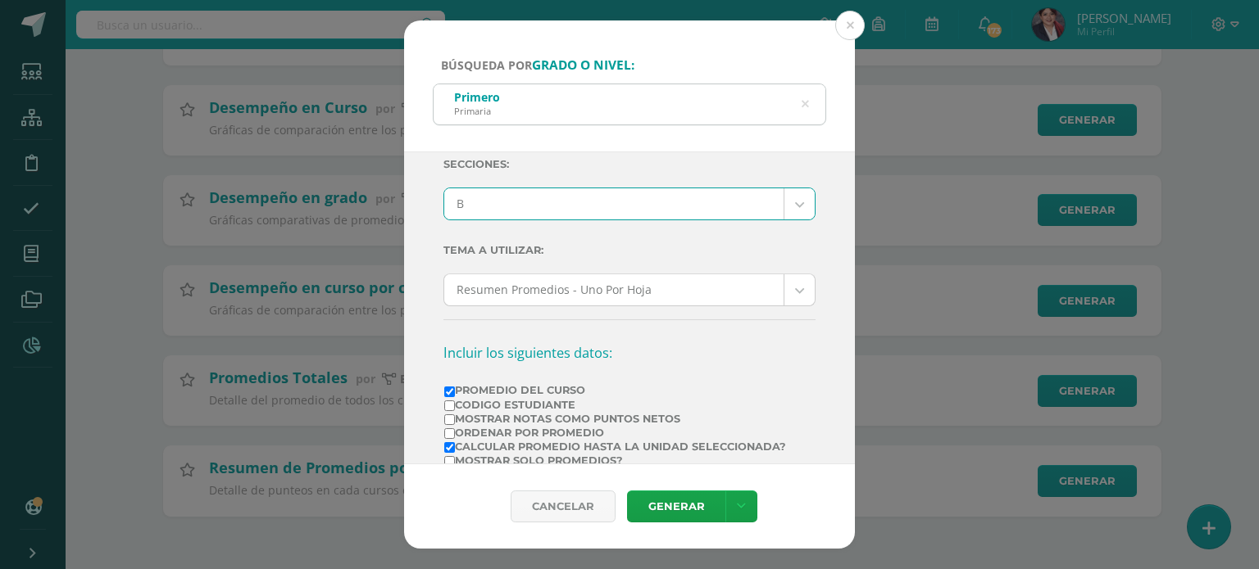
scroll to position [410, 0]
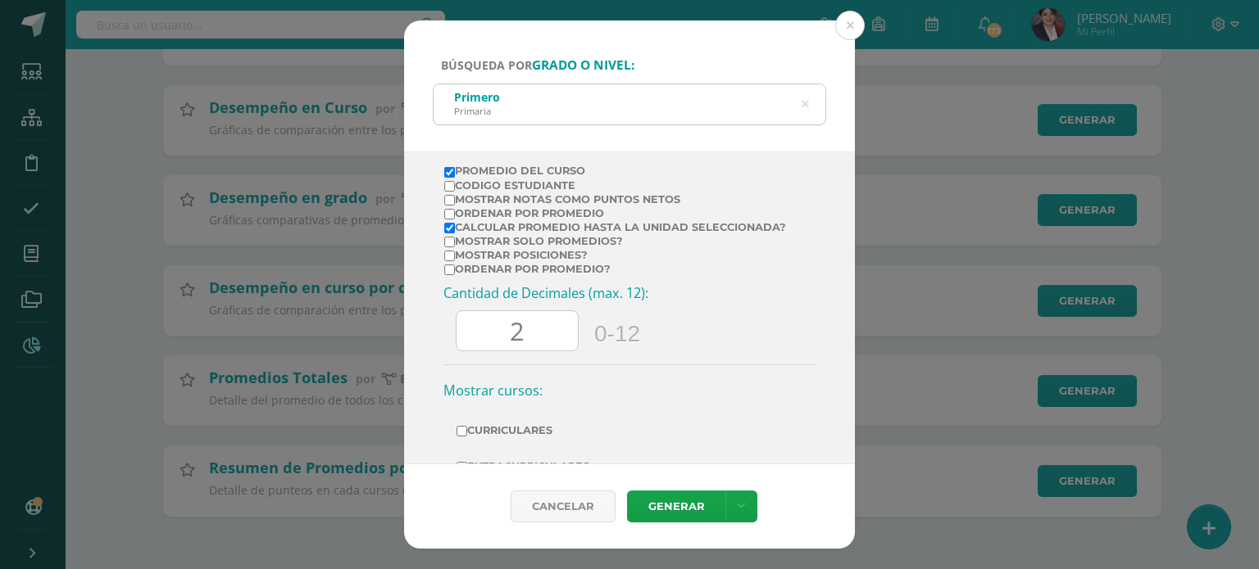
drag, startPoint x: 656, startPoint y: 495, endPoint x: 628, endPoint y: 476, distance: 33.6
click at [647, 491] on link "Generar" at bounding box center [676, 507] width 98 height 32
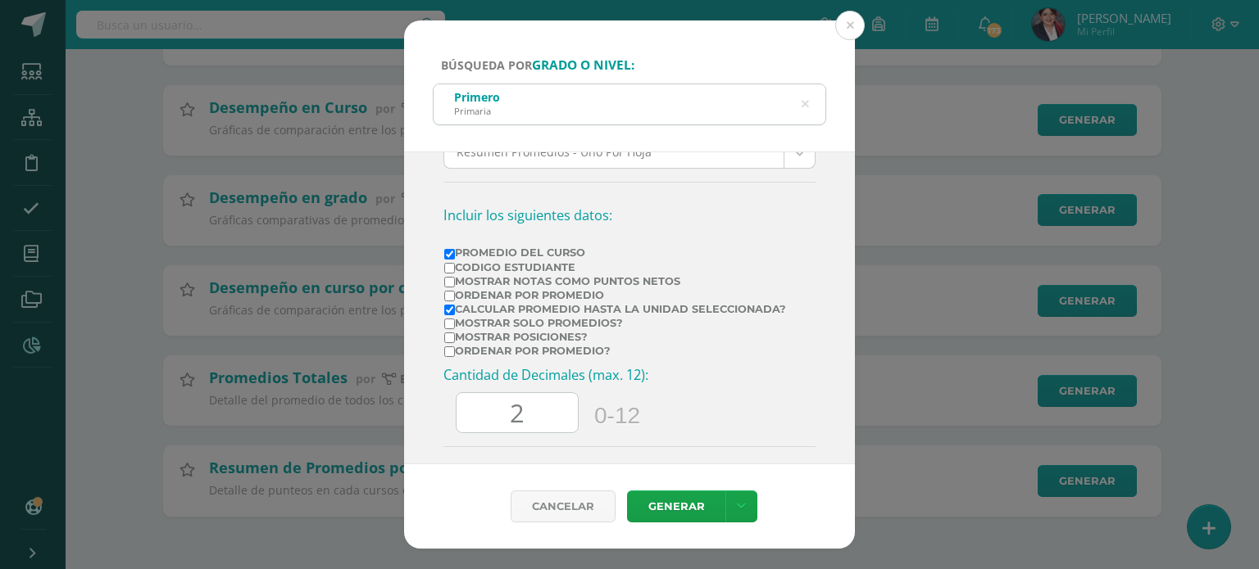
click at [806, 103] on icon at bounding box center [804, 105] width 34 height 34
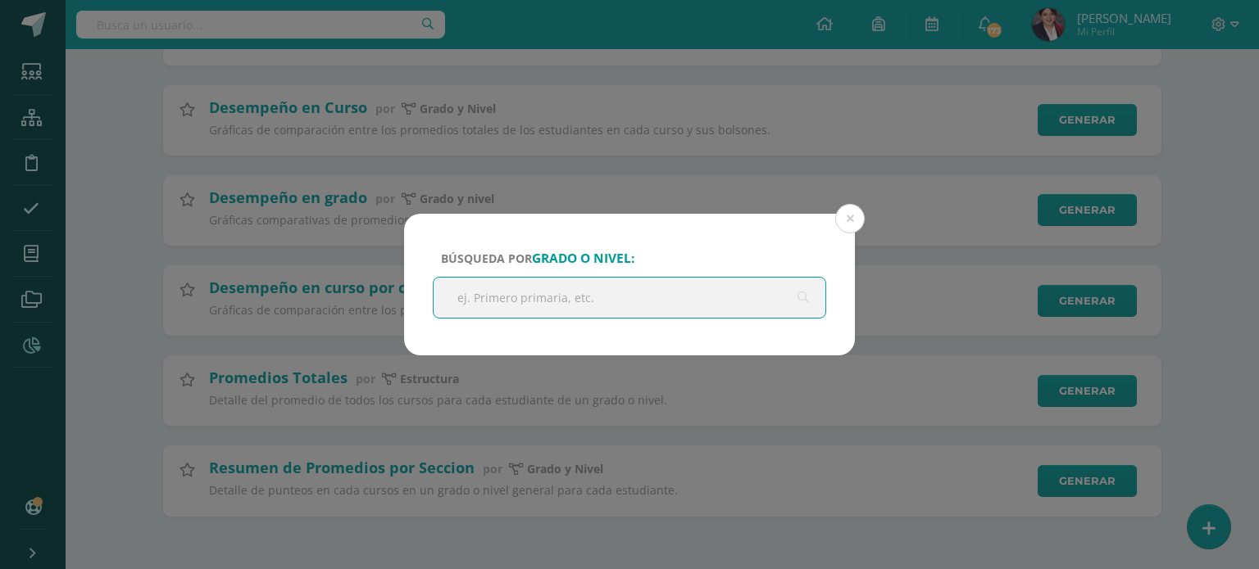
drag, startPoint x: 587, startPoint y: 278, endPoint x: 573, endPoint y: 258, distance: 24.1
click at [584, 273] on div "Búsqueda por grado o nivel: primero" at bounding box center [629, 285] width 451 height 142
type input "segundo"
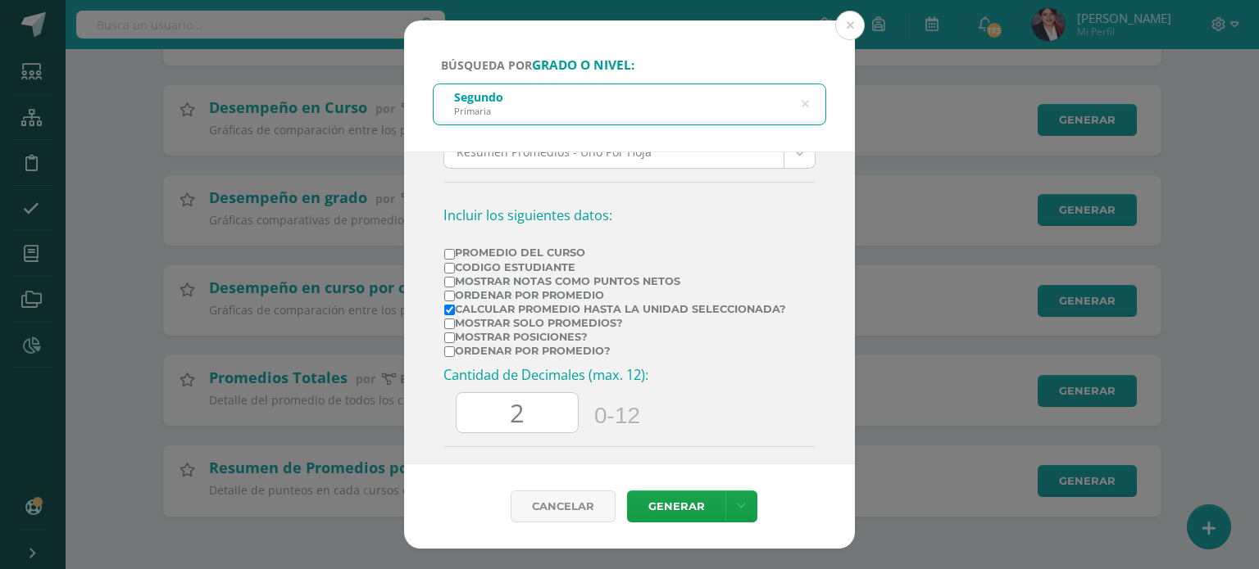
scroll to position [246, 0]
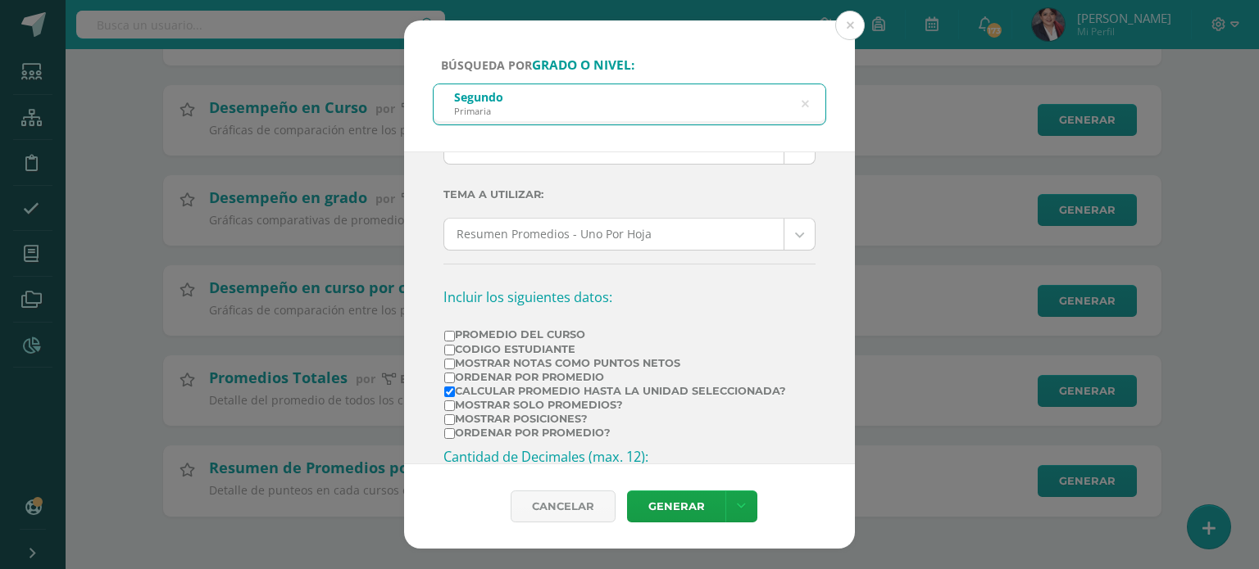
click at [446, 331] on input "Promedio del Curso" at bounding box center [449, 336] width 11 height 11
checkbox input "true"
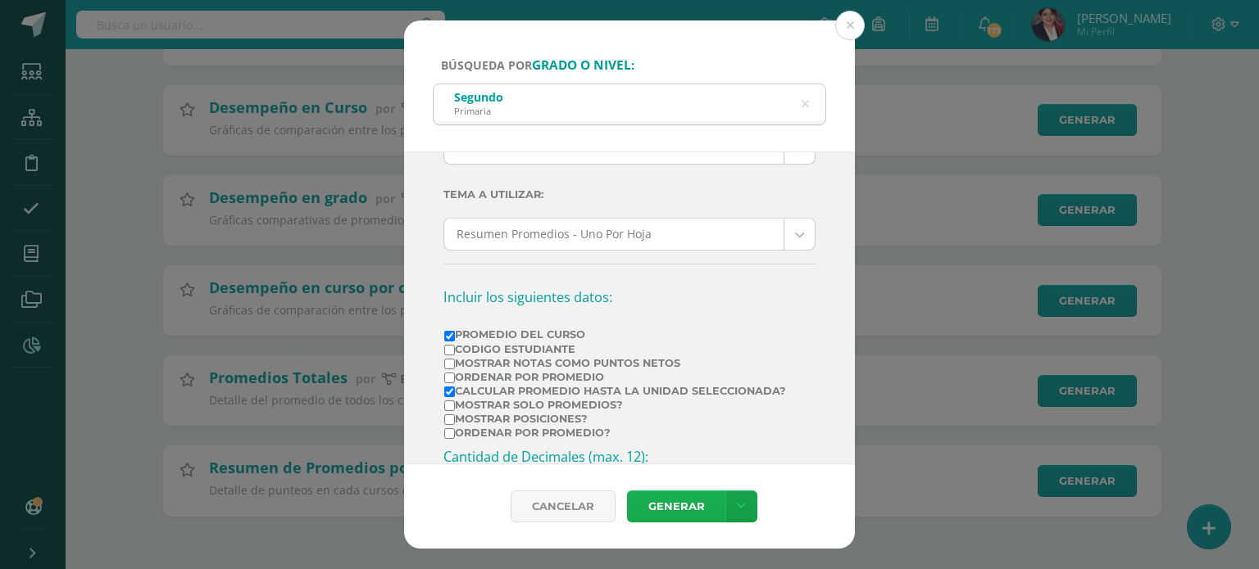
drag, startPoint x: 646, startPoint y: 506, endPoint x: 648, endPoint y: 496, distance: 10.1
click at [646, 501] on link "Generar" at bounding box center [676, 507] width 98 height 32
click at [787, 117] on div "Segundo Primaria" at bounding box center [629, 102] width 392 height 37
click at [803, 109] on icon at bounding box center [804, 105] width 34 height 34
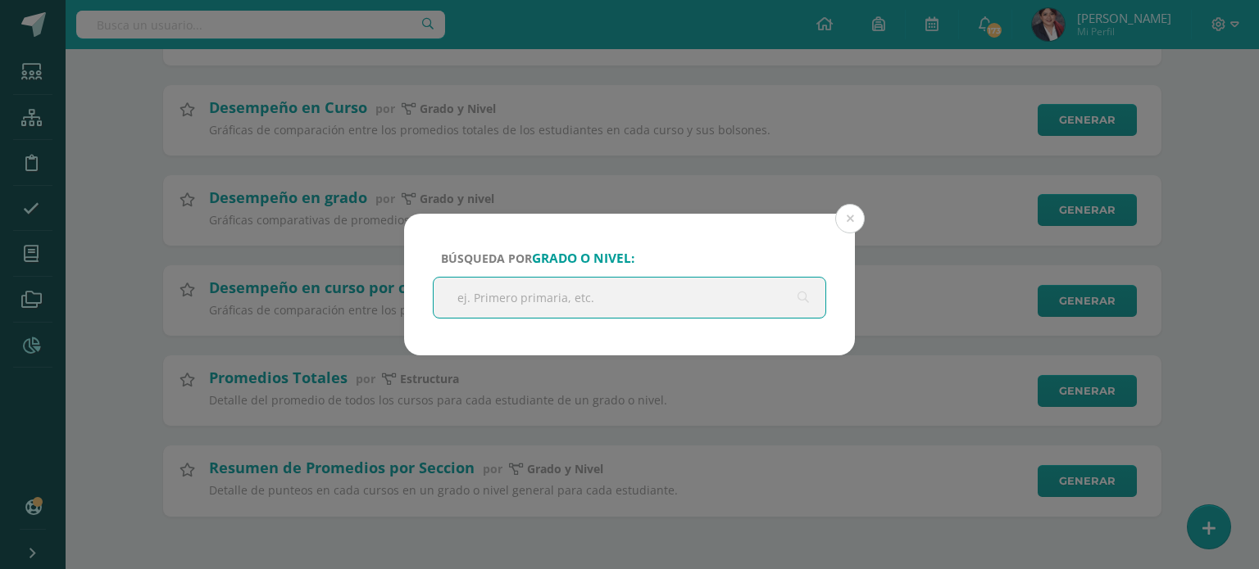
drag, startPoint x: 579, startPoint y: 311, endPoint x: 570, endPoint y: 311, distance: 9.0
click at [578, 311] on input "text" at bounding box center [629, 298] width 392 height 40
type input "tercero"
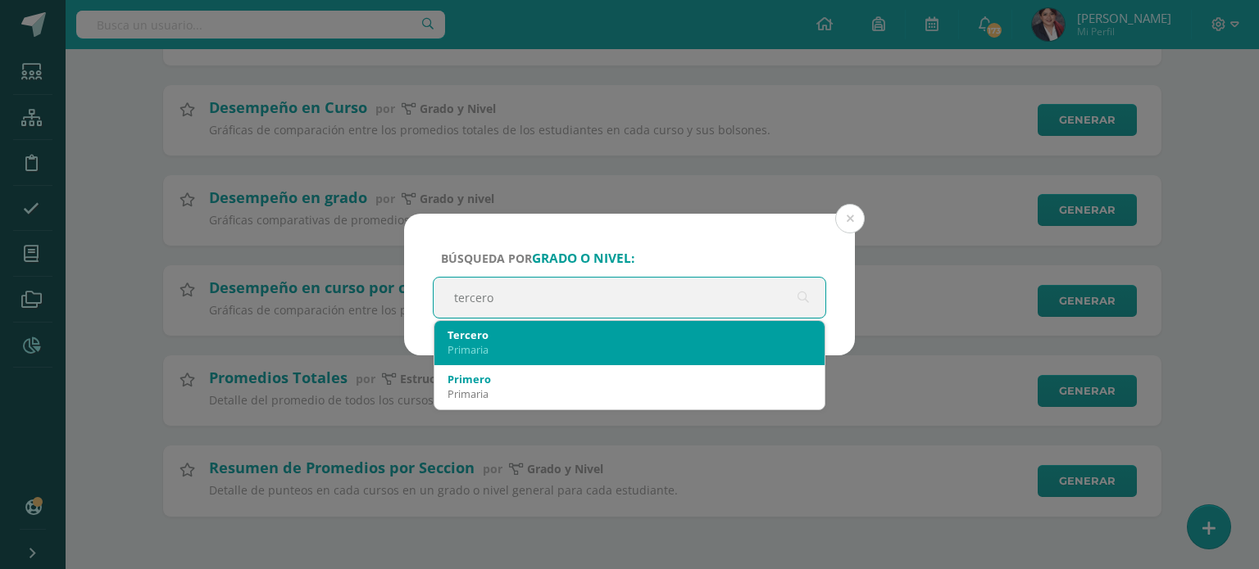
click at [546, 334] on div "Tercero" at bounding box center [629, 335] width 364 height 15
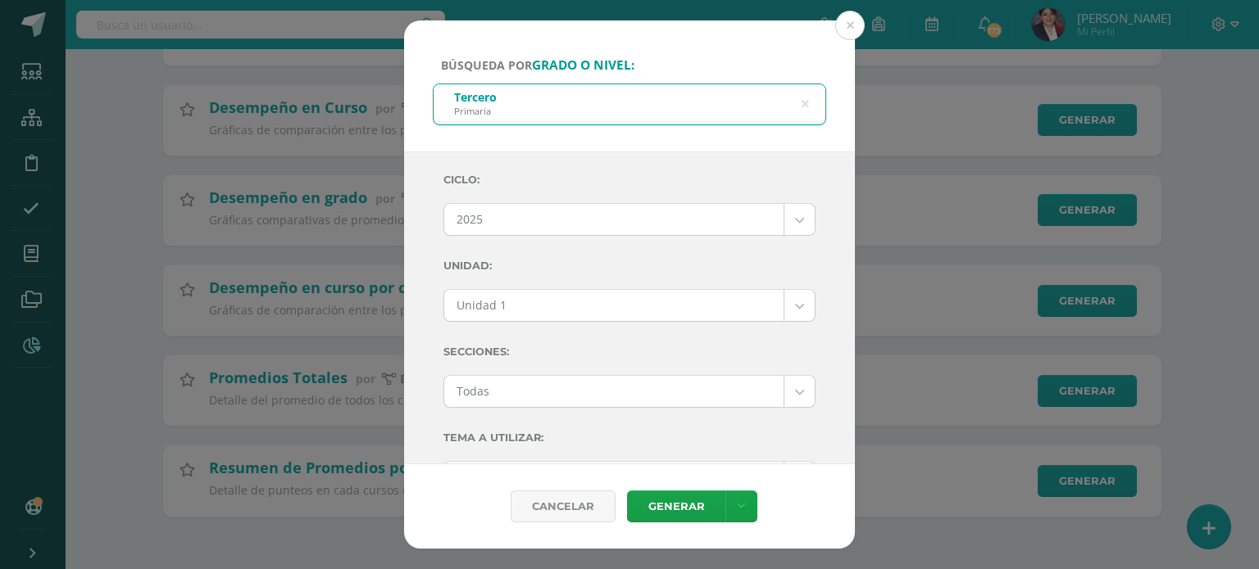
scroll to position [0, 0]
click at [645, 303] on body "Búsqueda por grado o nivel: Tercero Primaria tercero Ciclo: 2025 2025 2024 2023…" at bounding box center [629, 145] width 1259 height 847
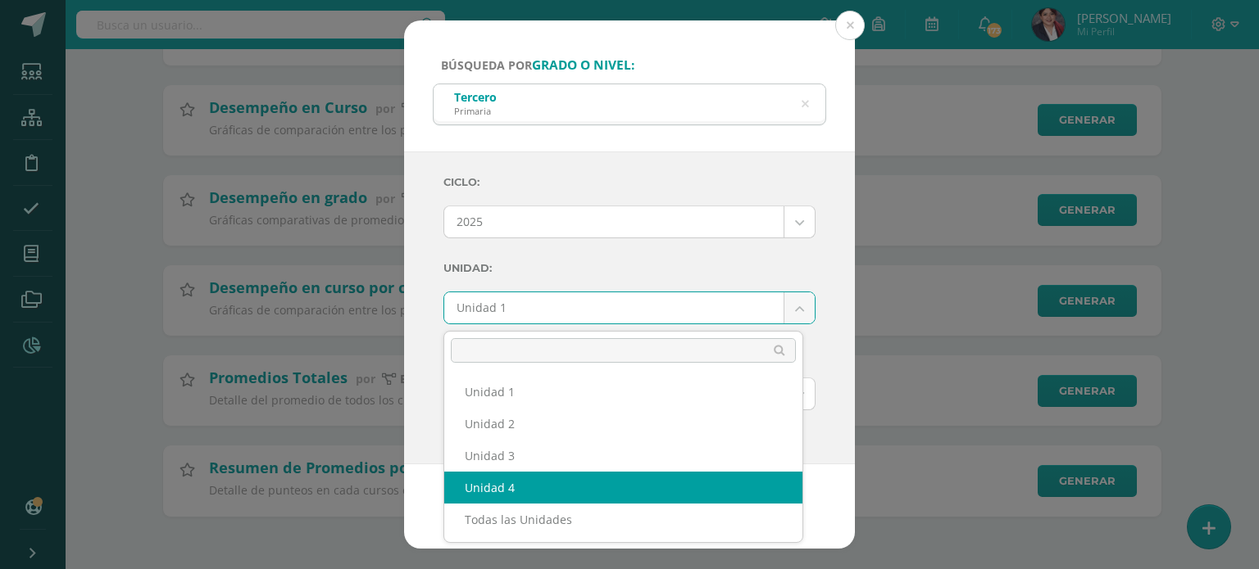
select select "Unidad 4"
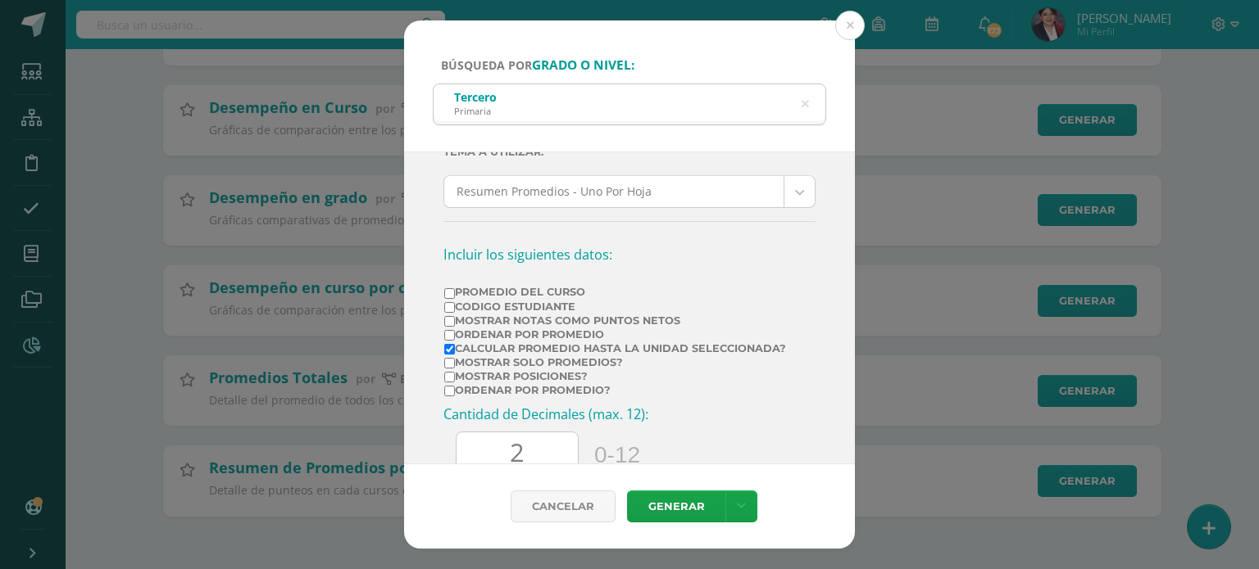
scroll to position [328, 0]
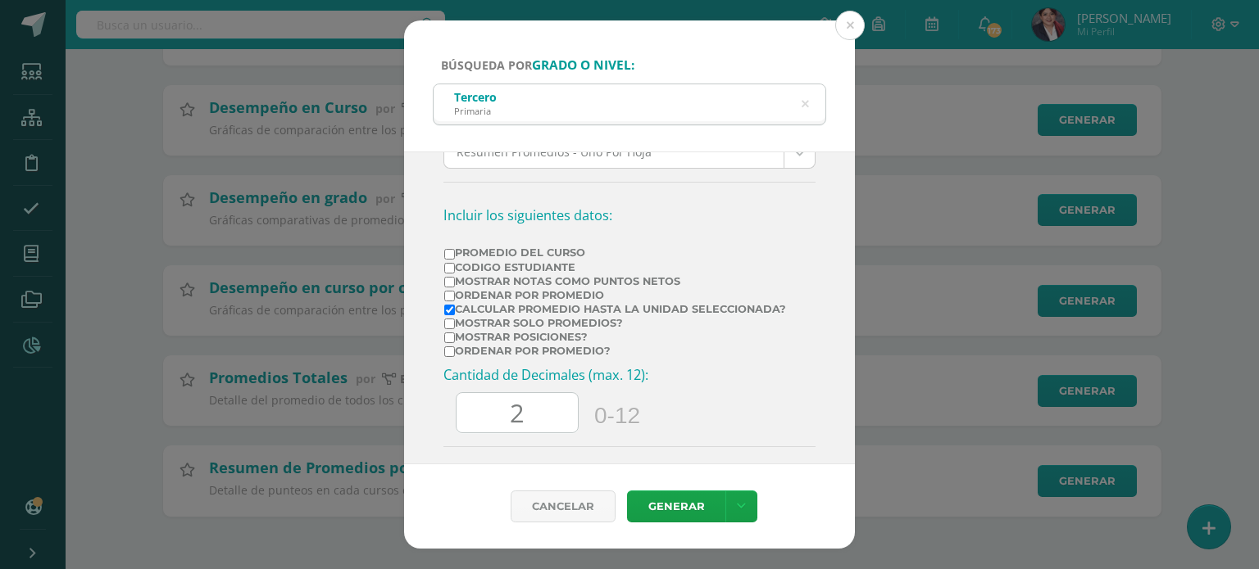
click at [482, 247] on label "Promedio del Curso" at bounding box center [615, 253] width 342 height 12
click at [455, 249] on input "Promedio del Curso" at bounding box center [449, 254] width 11 height 11
checkbox input "true"
click at [651, 503] on link "Generar" at bounding box center [676, 507] width 98 height 32
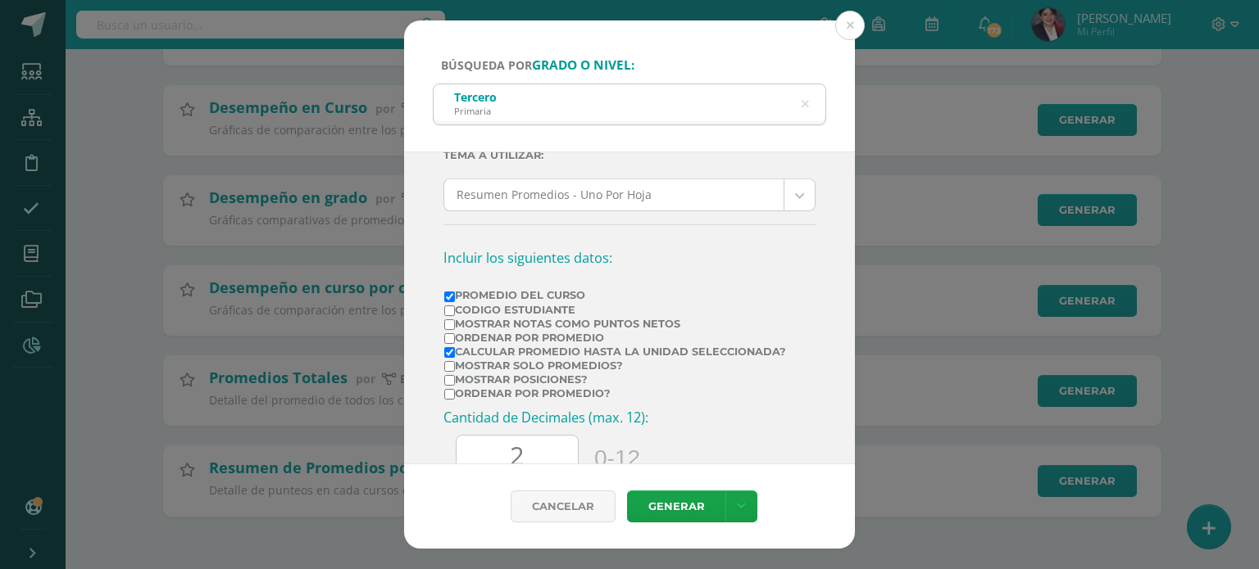
scroll to position [246, 0]
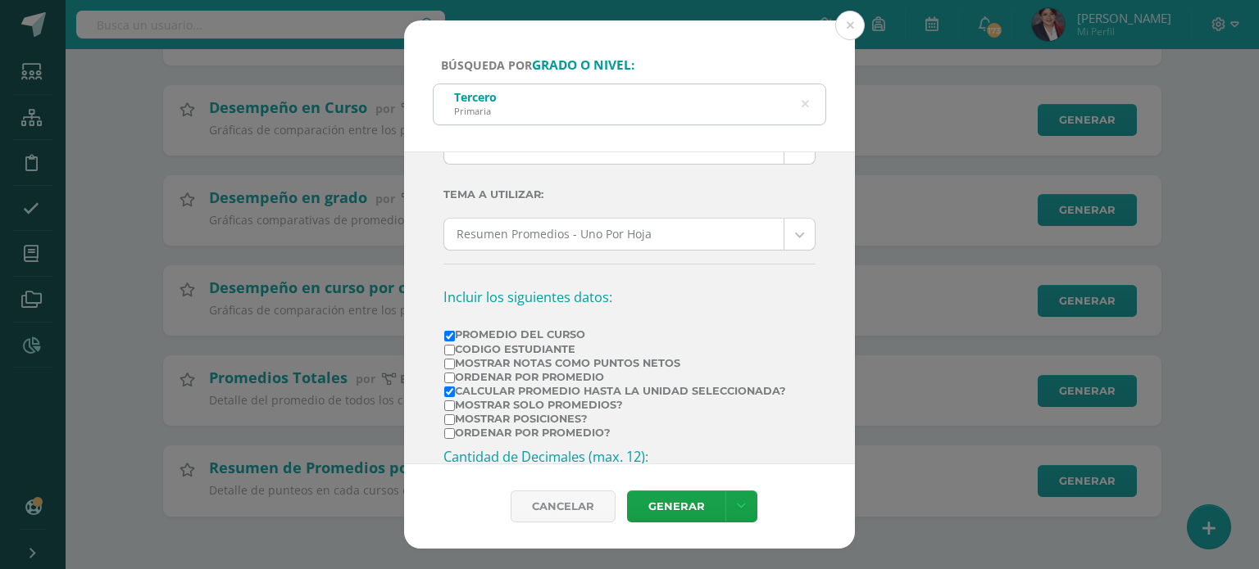
click at [807, 101] on icon at bounding box center [804, 105] width 7 height 42
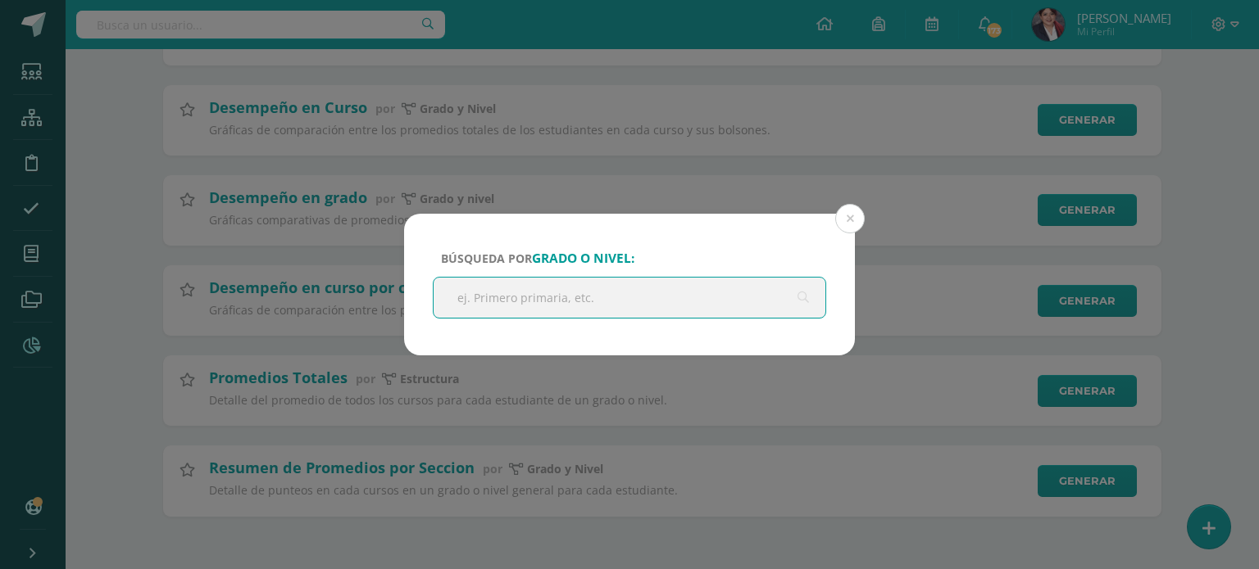
click at [492, 291] on input "text" at bounding box center [629, 298] width 392 height 40
type input "cuarto"
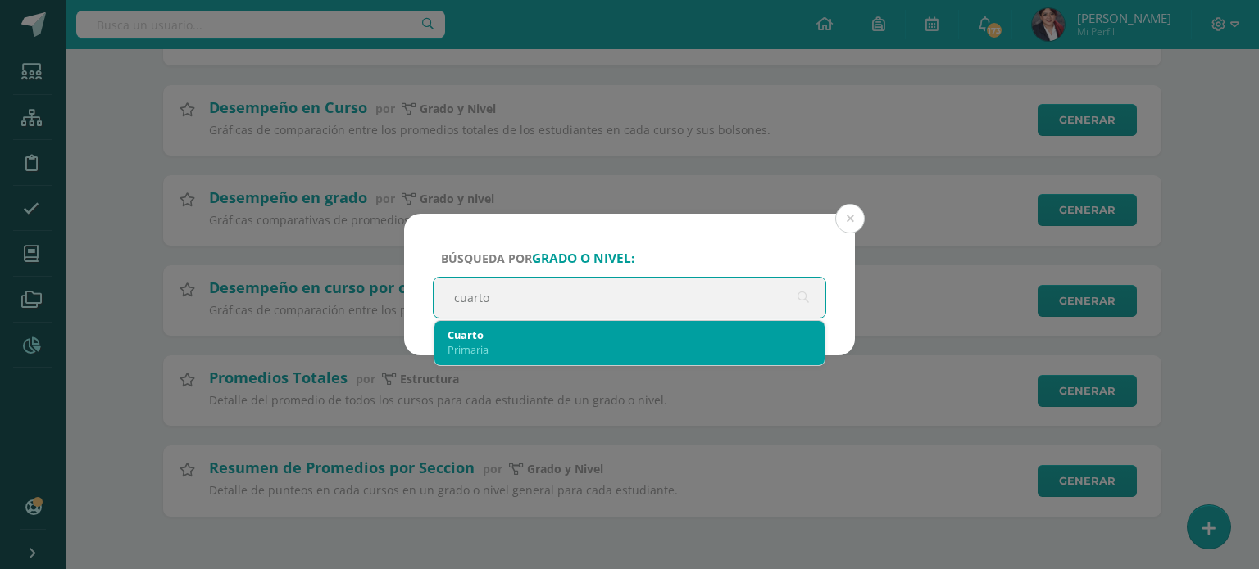
click at [501, 343] on div "Primaria" at bounding box center [629, 350] width 364 height 15
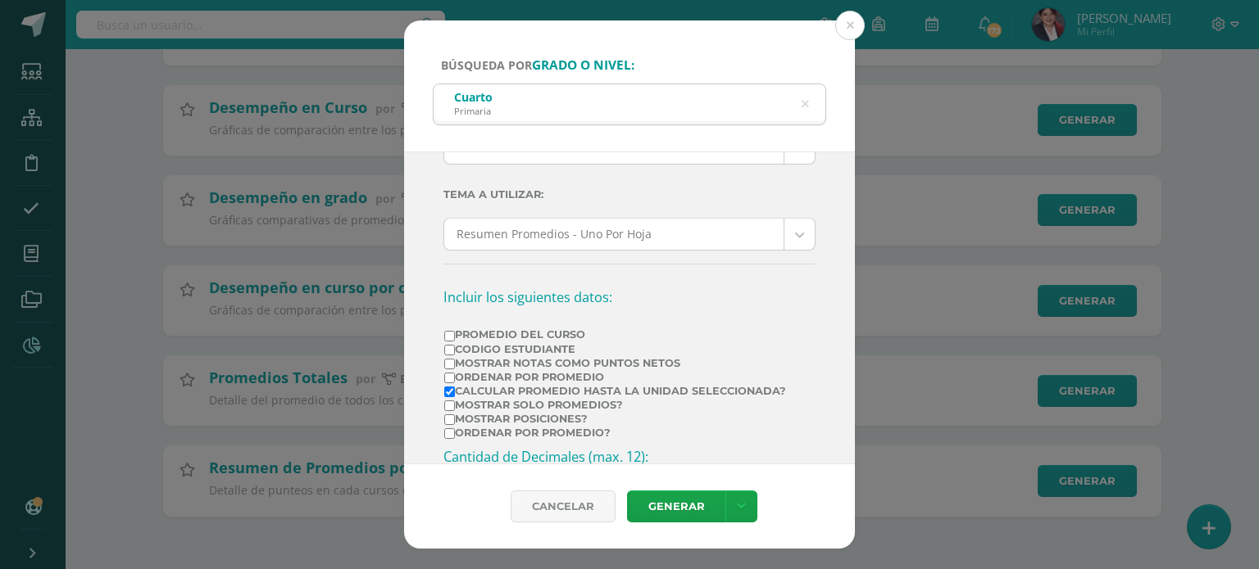
click at [557, 324] on div "Ciclo: 2025 2025 2024 2023 2022 2021 2020 2019 Unidad: Unidad 1 Unidad 1 Unidad…" at bounding box center [629, 302] width 372 height 765
drag, startPoint x: 579, startPoint y: 334, endPoint x: 581, endPoint y: 371, distance: 36.9
click at [579, 335] on label "Promedio del Curso" at bounding box center [615, 335] width 342 height 12
click at [455, 335] on input "Promedio del Curso" at bounding box center [449, 336] width 11 height 11
checkbox input "true"
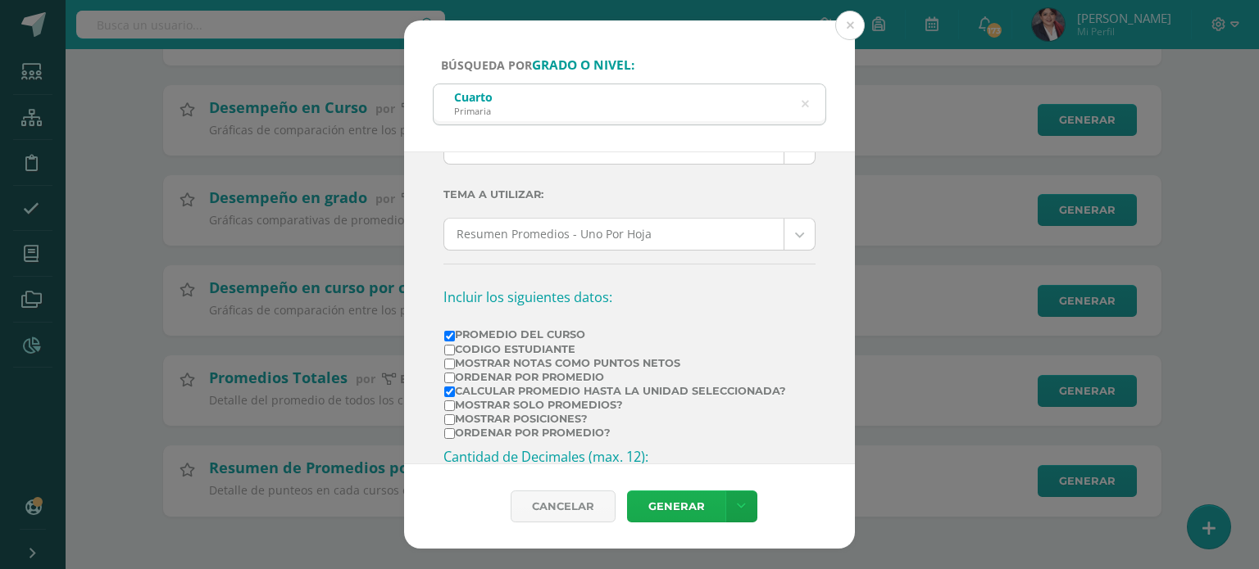
click at [674, 510] on link "Generar" at bounding box center [676, 507] width 98 height 32
click at [651, 97] on div "Cuarto Primaria" at bounding box center [629, 102] width 392 height 37
click at [806, 101] on icon at bounding box center [804, 105] width 7 height 42
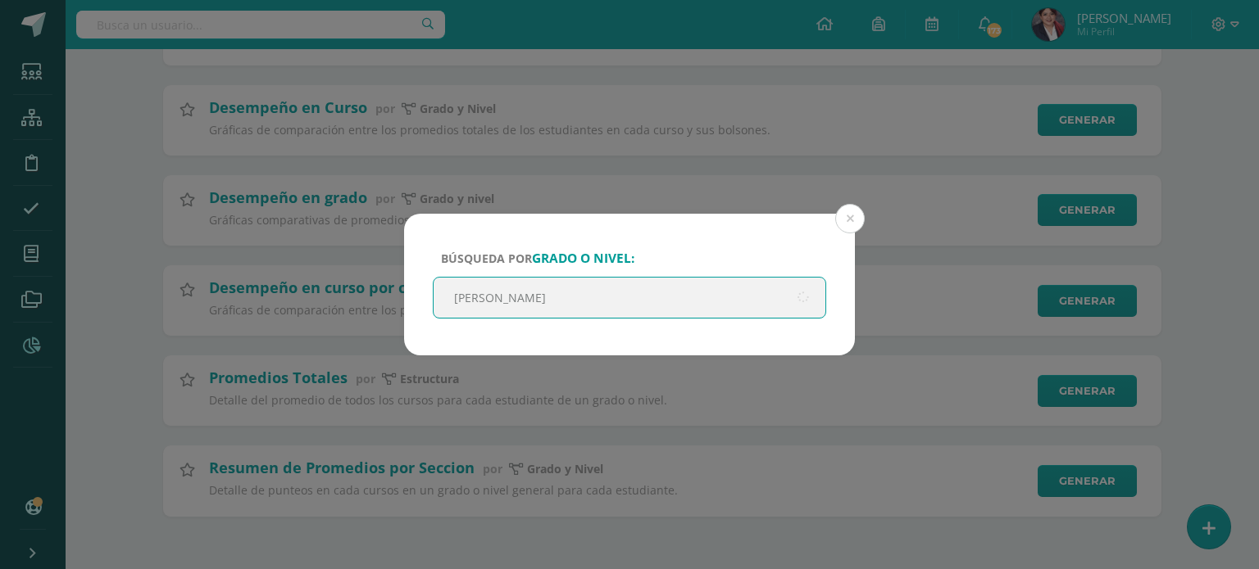
type input "quinto"
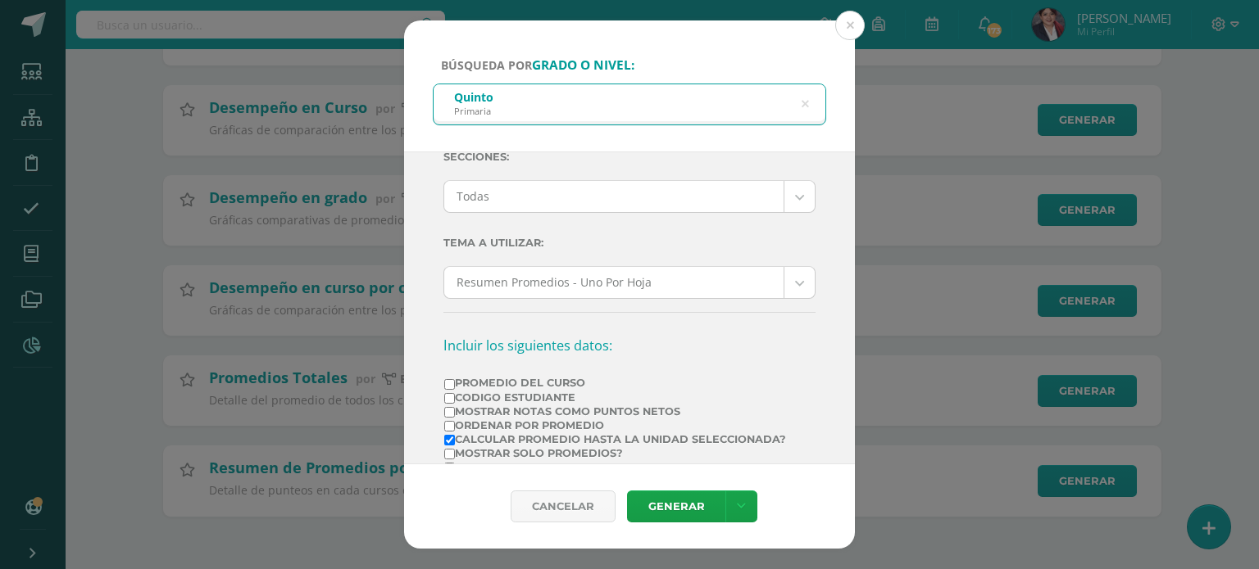
scroll to position [0, 0]
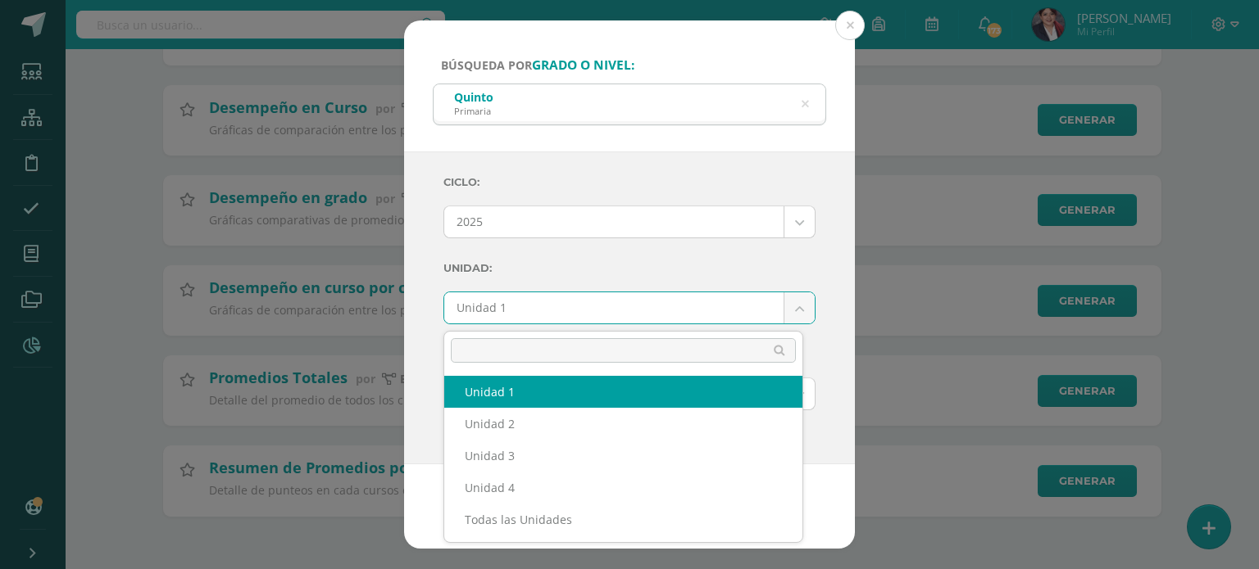
click at [502, 302] on body "Búsqueda por grado o nivel: Quinto Primaria quinto Ciclo: 2025 2025 2024 2023 2…" at bounding box center [629, 145] width 1259 height 847
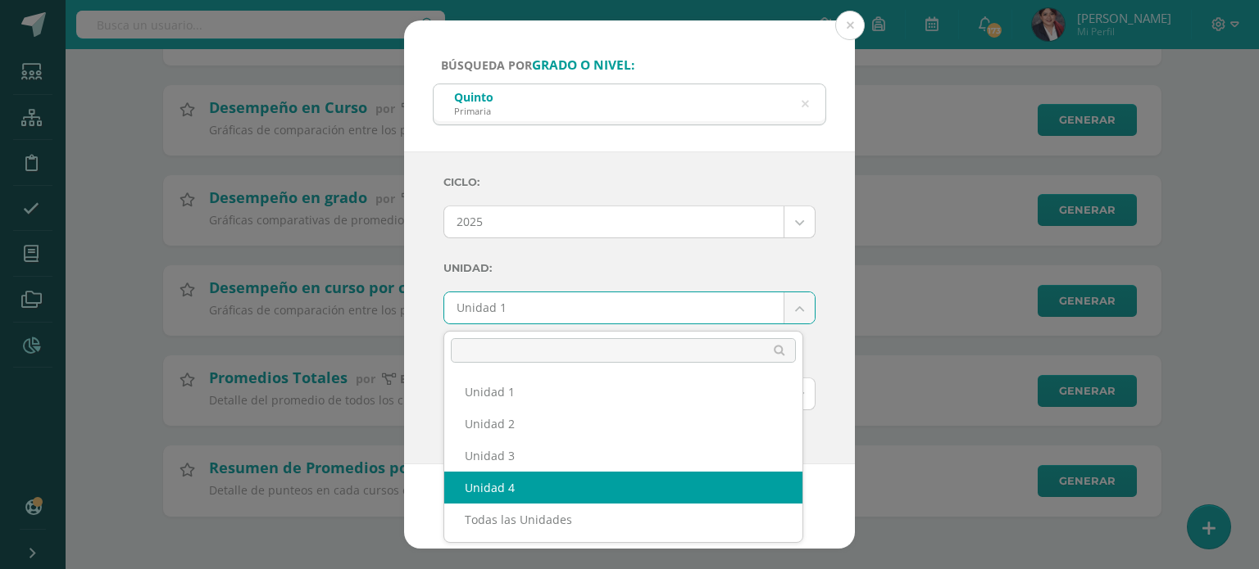
select select "Unidad 4"
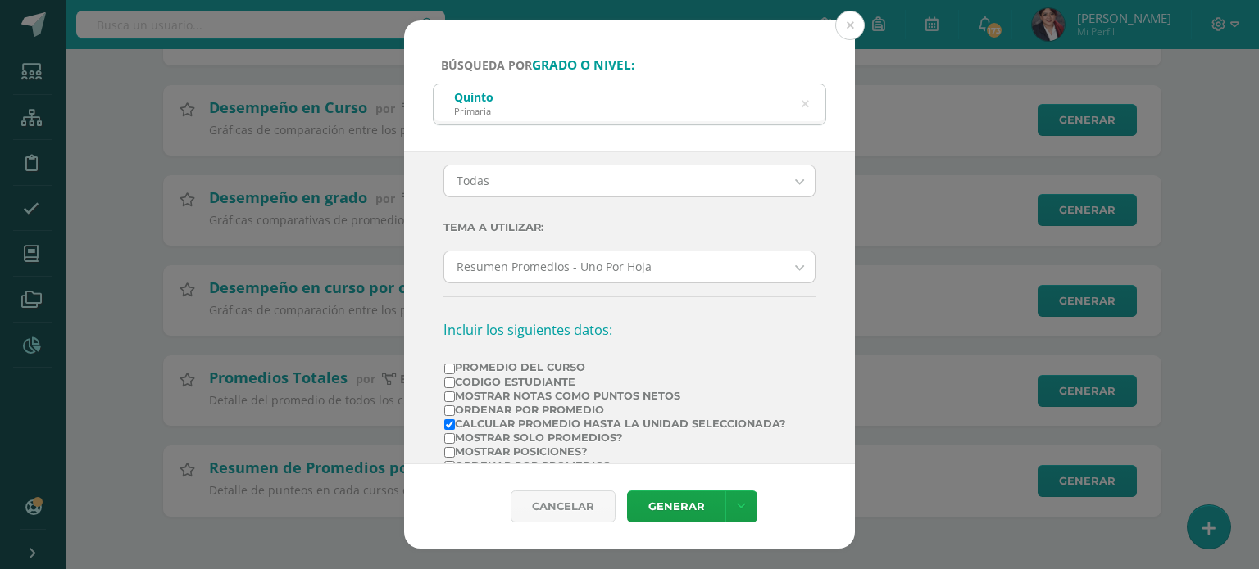
scroll to position [246, 0]
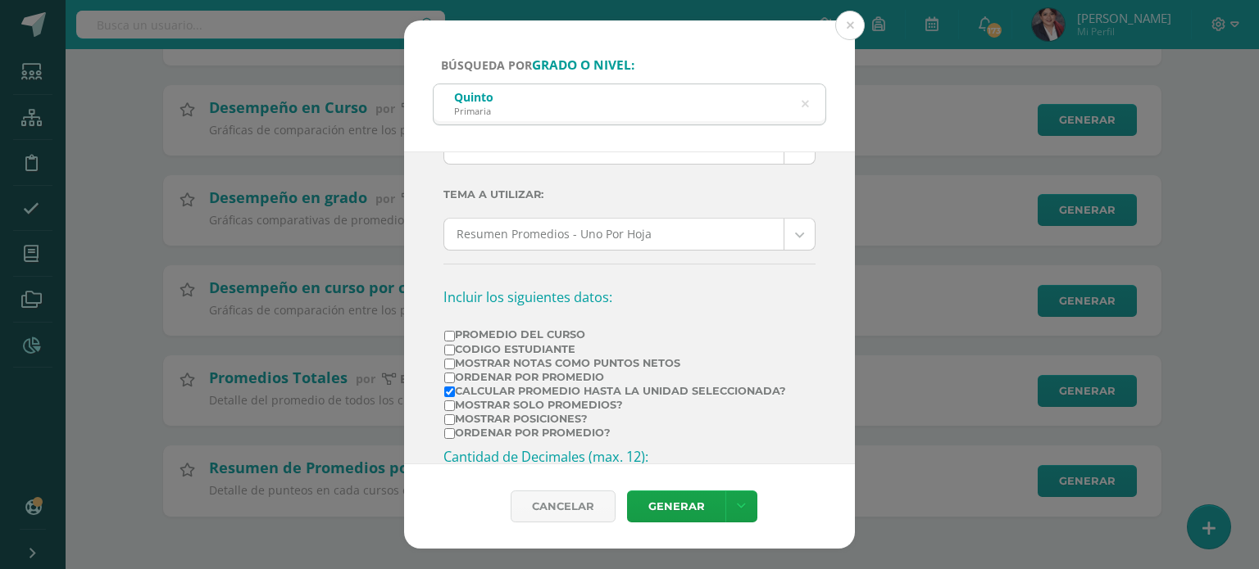
click at [482, 332] on label "Promedio del Curso" at bounding box center [615, 335] width 342 height 12
click at [455, 332] on input "Promedio del Curso" at bounding box center [449, 336] width 11 height 11
checkbox input "true"
click at [659, 500] on link "Generar" at bounding box center [676, 507] width 98 height 32
click at [807, 102] on icon at bounding box center [804, 105] width 34 height 34
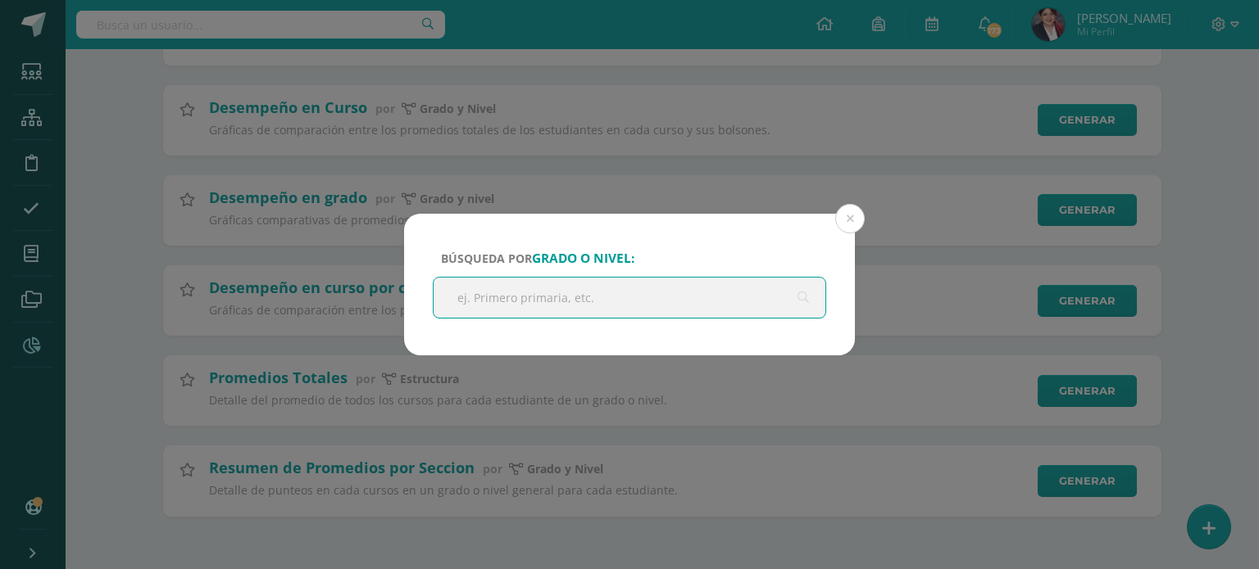
click at [472, 284] on input "text" at bounding box center [629, 298] width 392 height 40
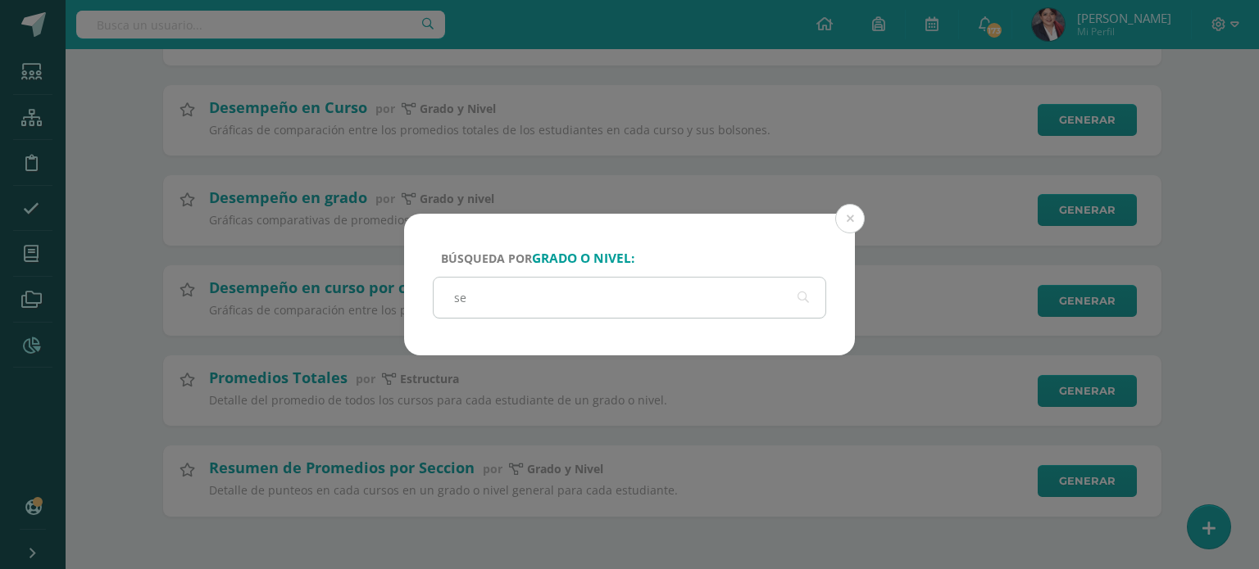
click at [472, 284] on input "se" at bounding box center [629, 298] width 392 height 40
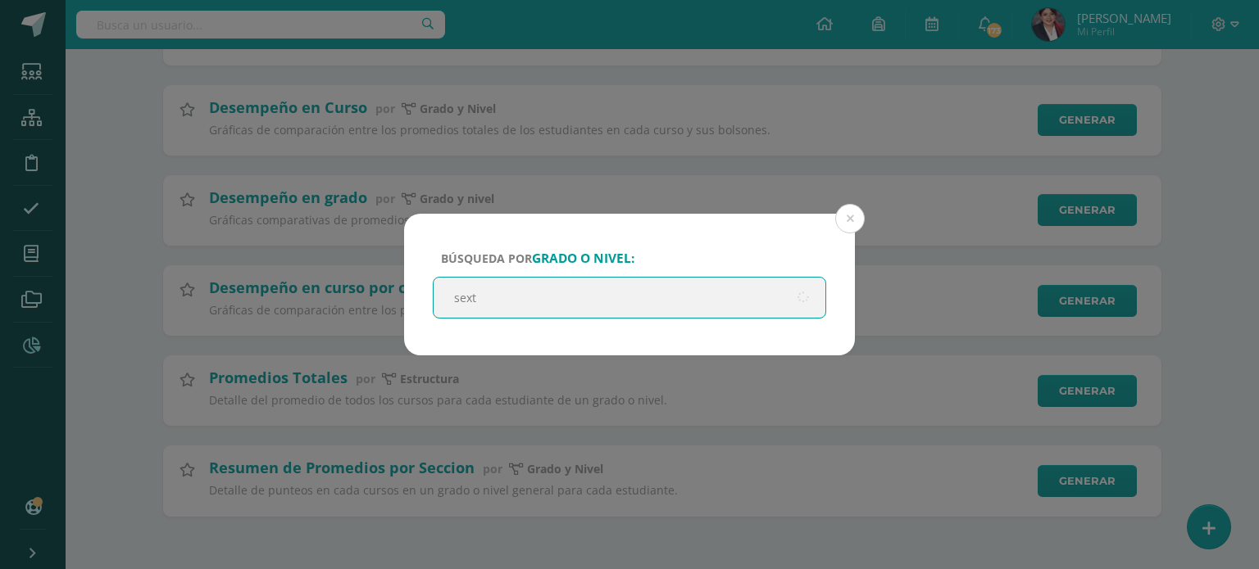
type input "sexto"
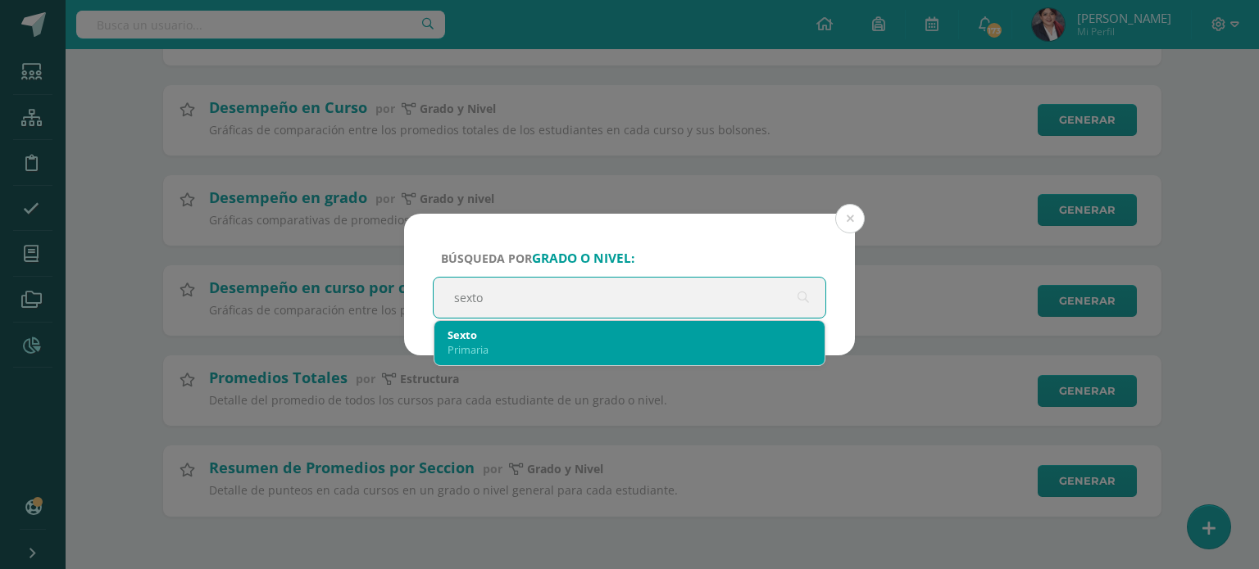
click at [474, 343] on div "Primaria" at bounding box center [629, 350] width 364 height 15
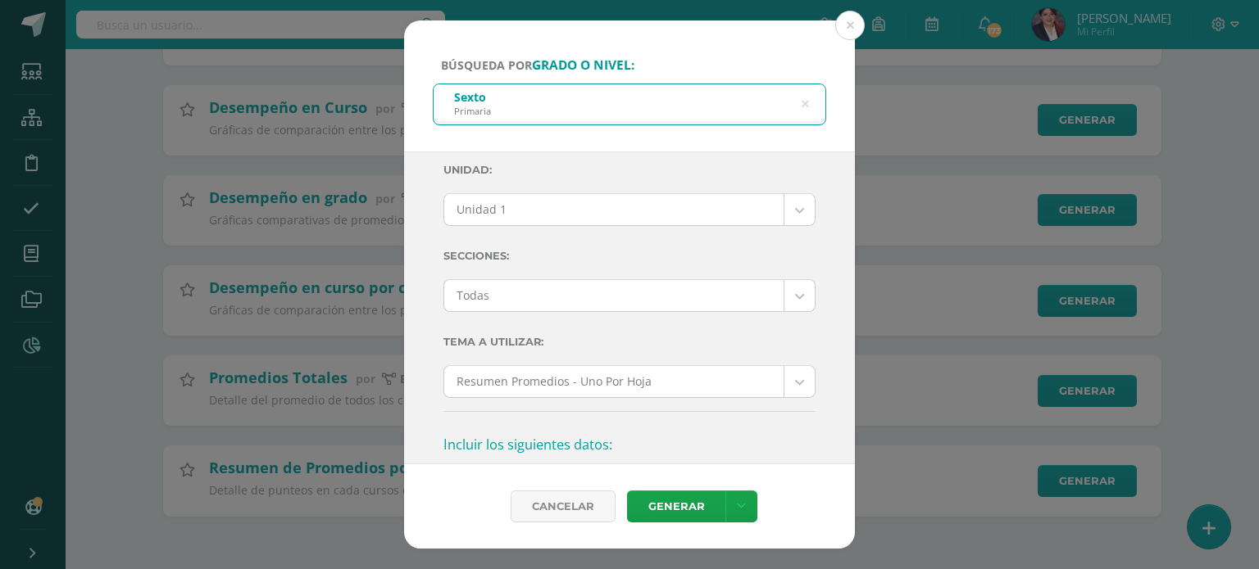
scroll to position [0, 0]
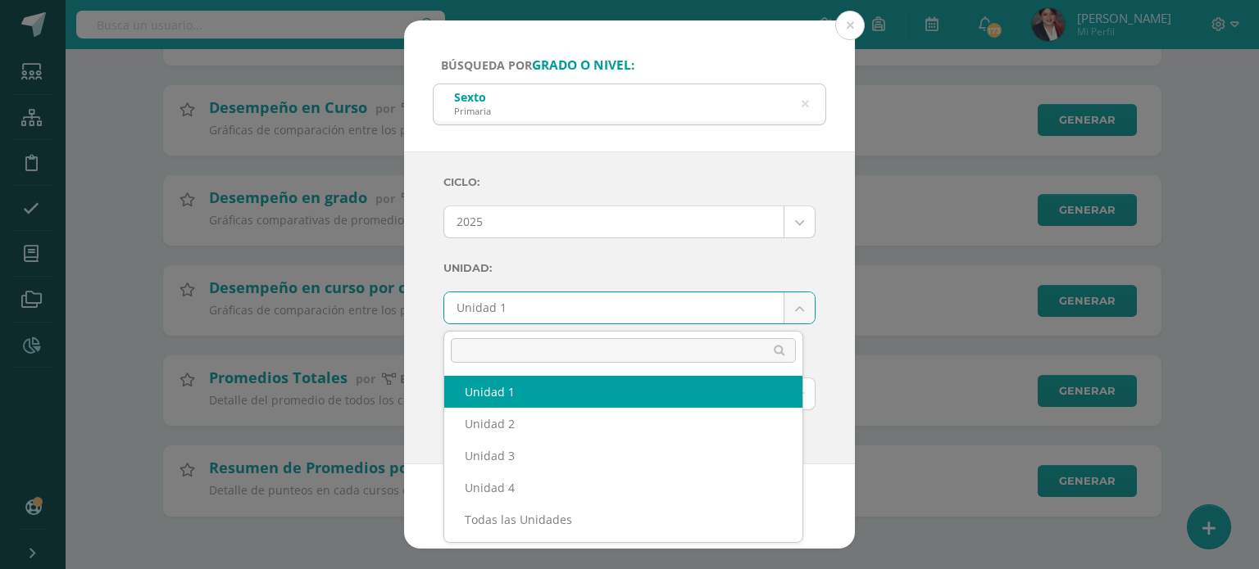
click at [482, 313] on body "Búsqueda por grado o nivel: Sexto Primaria sexto Ciclo: 2025 2025 2024 2023 202…" at bounding box center [629, 145] width 1259 height 847
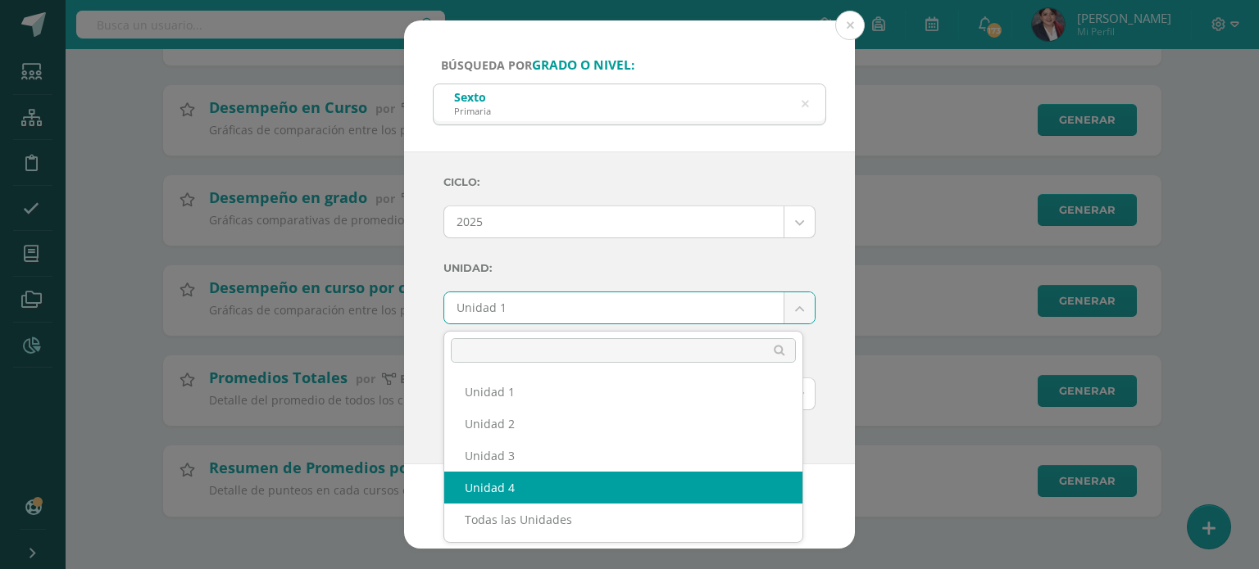
select select "Unidad 4"
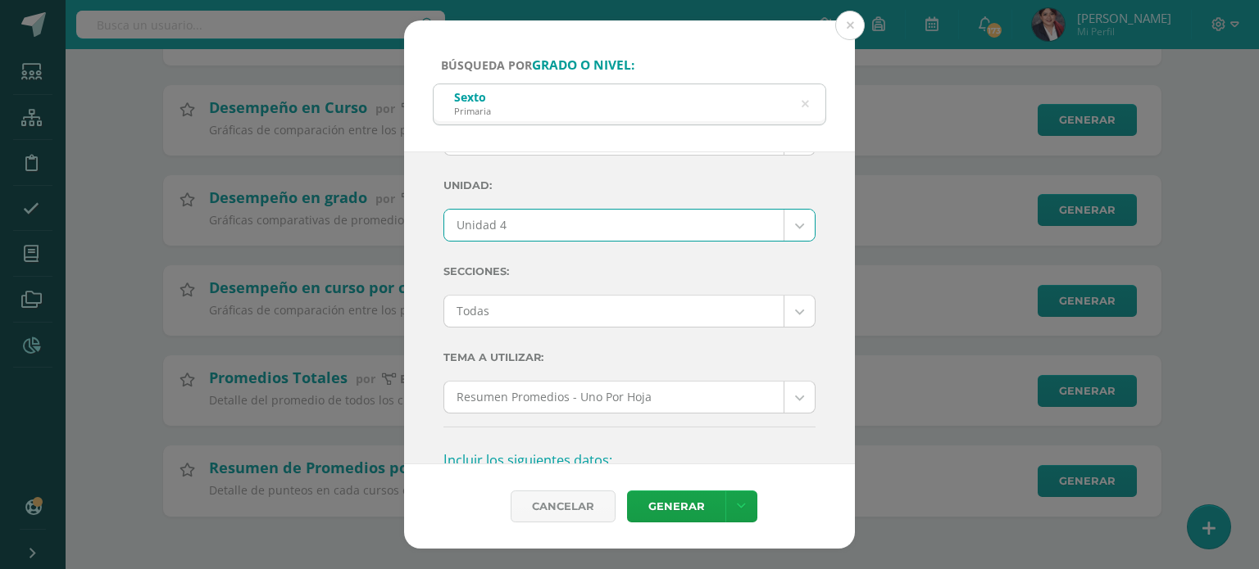
scroll to position [246, 0]
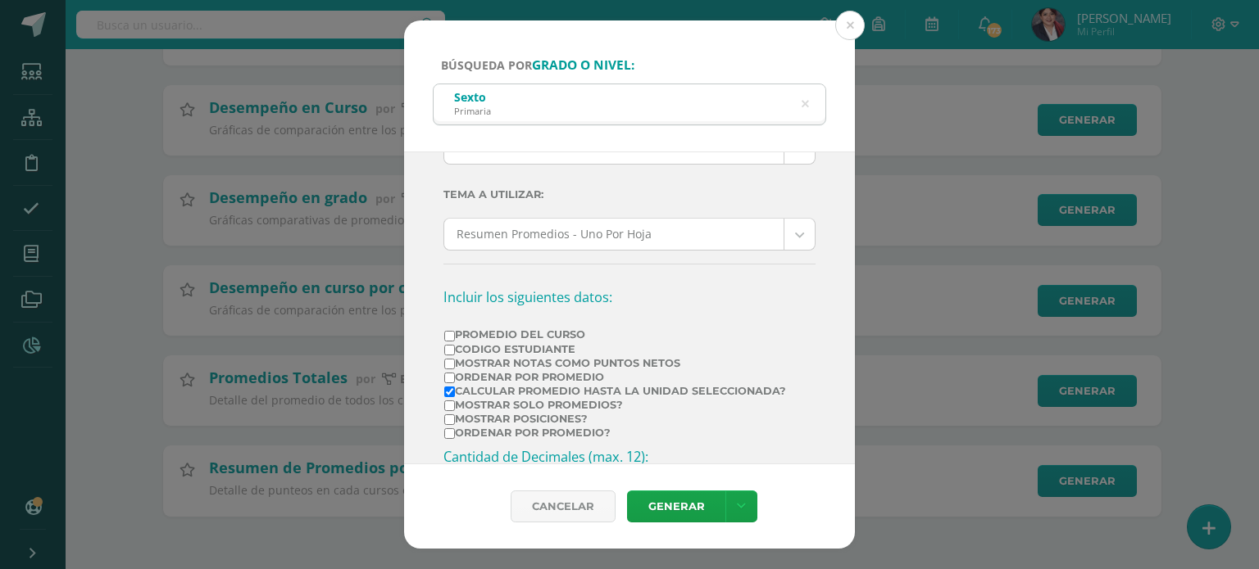
click at [511, 333] on label "Promedio del Curso" at bounding box center [615, 335] width 342 height 12
click at [455, 333] on input "Promedio del Curso" at bounding box center [449, 336] width 11 height 11
checkbox input "true"
click at [675, 506] on link "Generar" at bounding box center [676, 507] width 98 height 32
click at [737, 111] on div "Sexto Primaria" at bounding box center [629, 102] width 392 height 37
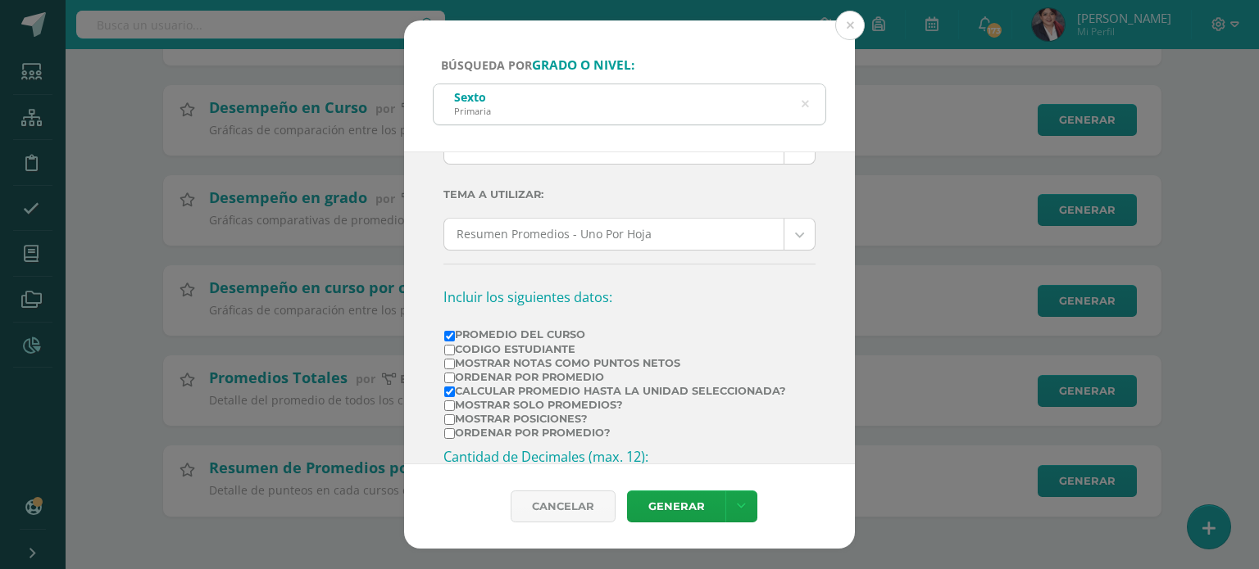
click at [800, 101] on div "Sexto Primaria" at bounding box center [629, 102] width 392 height 37
click at [805, 103] on icon at bounding box center [804, 105] width 34 height 34
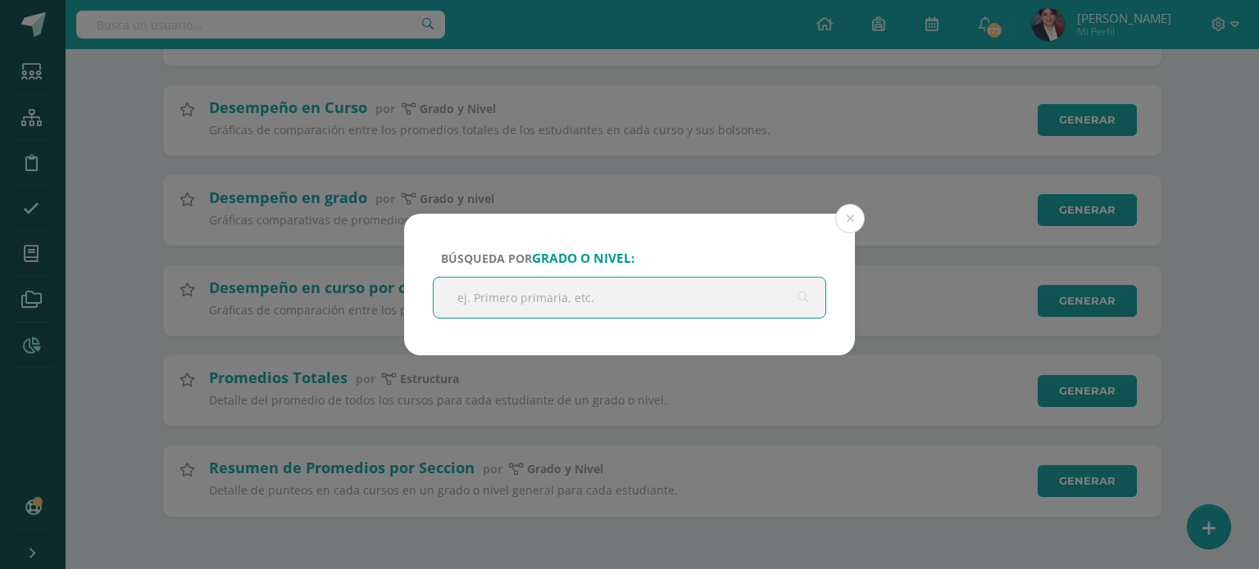
click at [547, 291] on input "text" at bounding box center [629, 298] width 392 height 40
type input "tercero"
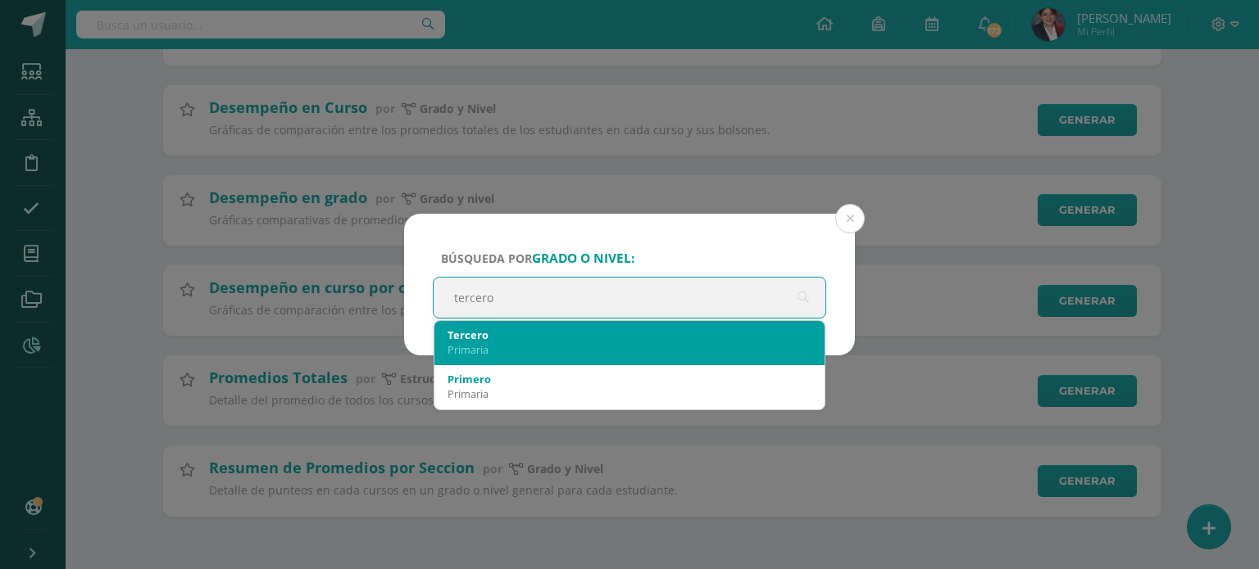
click at [488, 356] on div "Primaria" at bounding box center [629, 350] width 364 height 15
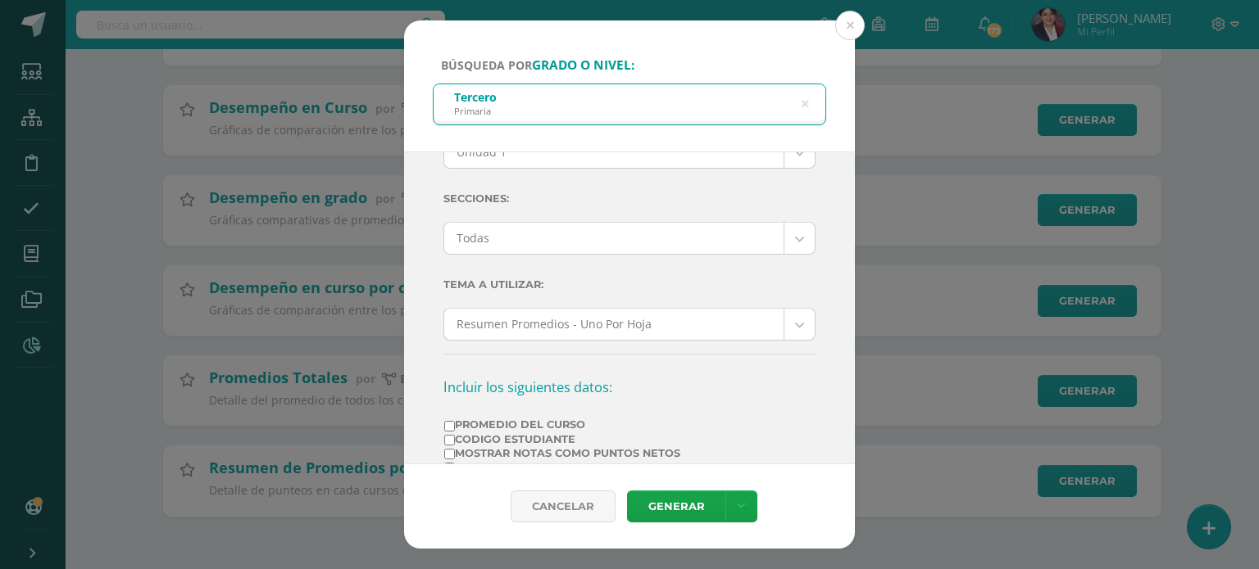
scroll to position [0, 0]
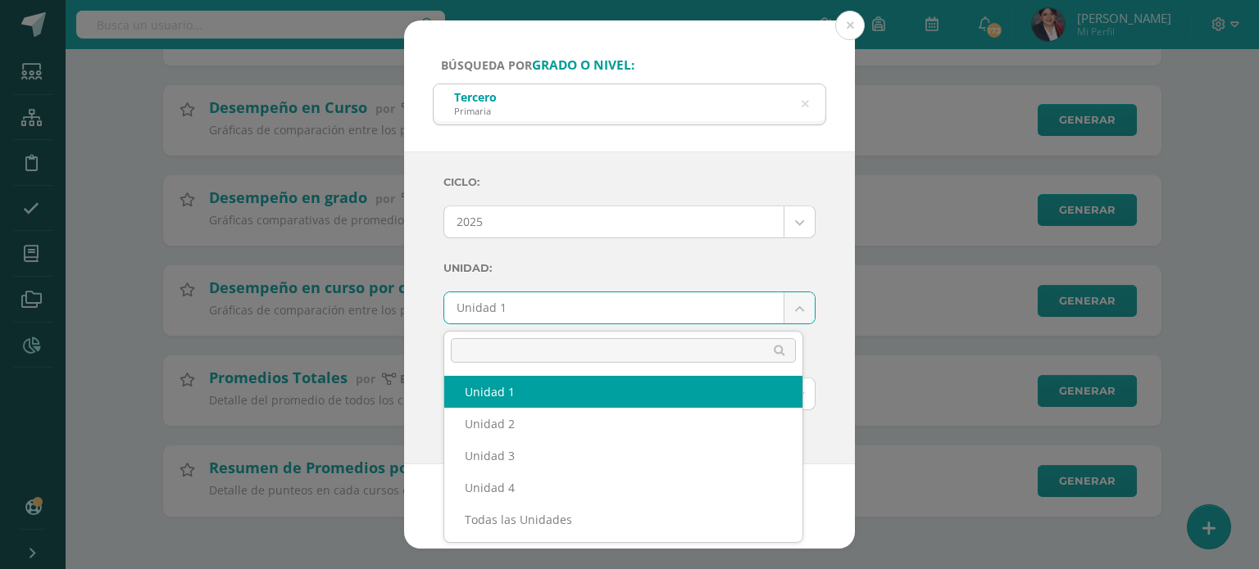
click at [489, 300] on body "Búsqueda por grado o nivel: Tercero Primaria tercero Ciclo: 2025 2025 2024 2023…" at bounding box center [629, 145] width 1259 height 847
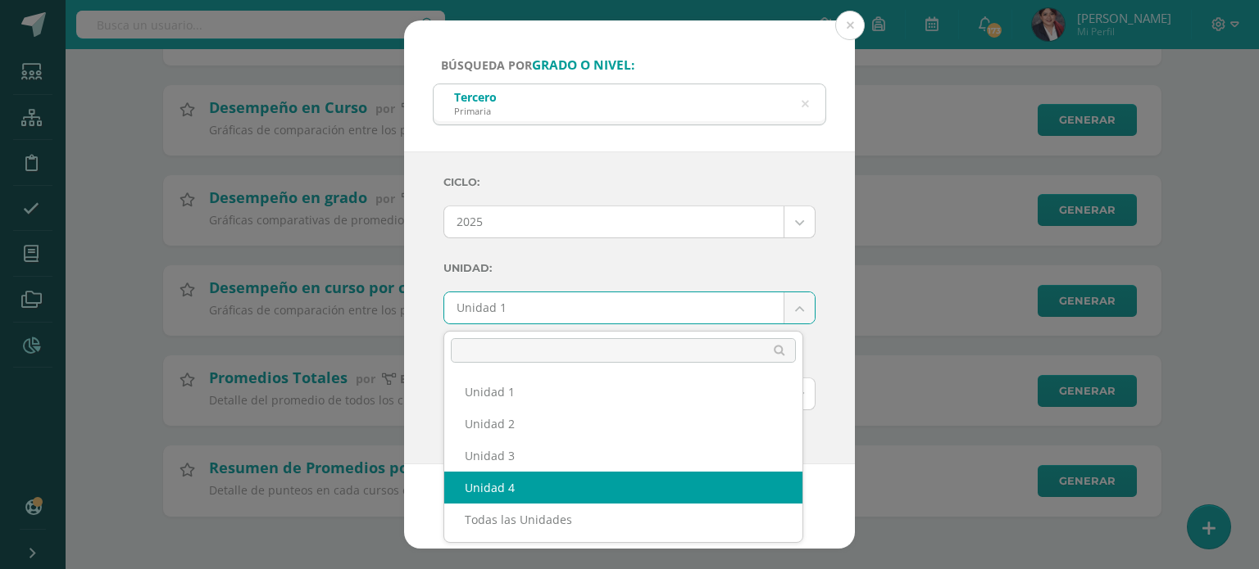
select select "Unidad 4"
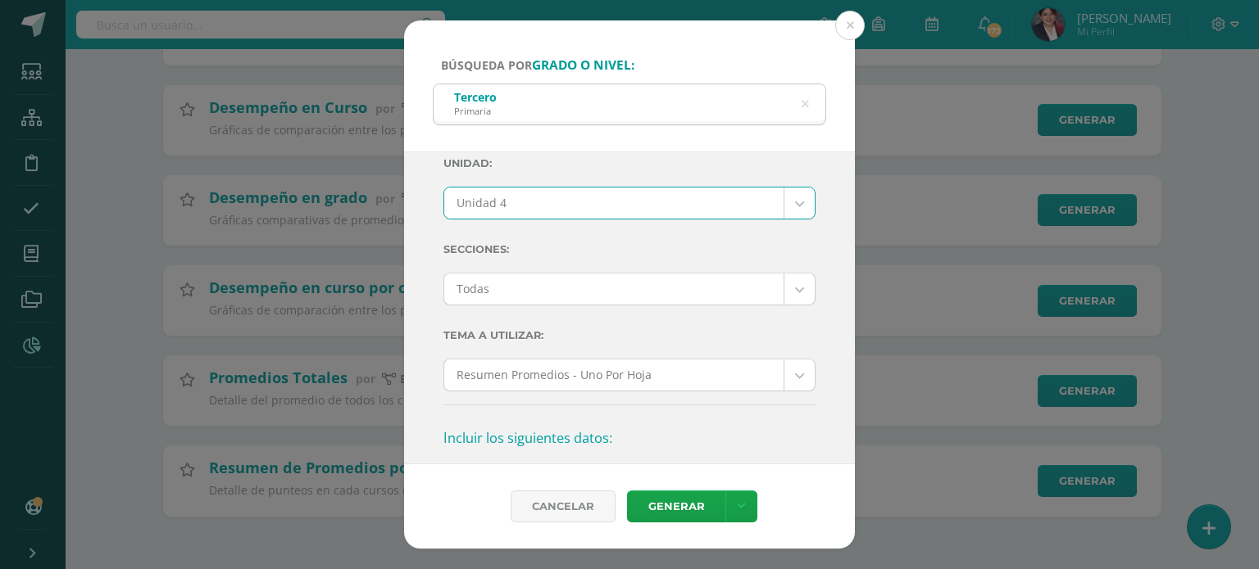
scroll to position [246, 0]
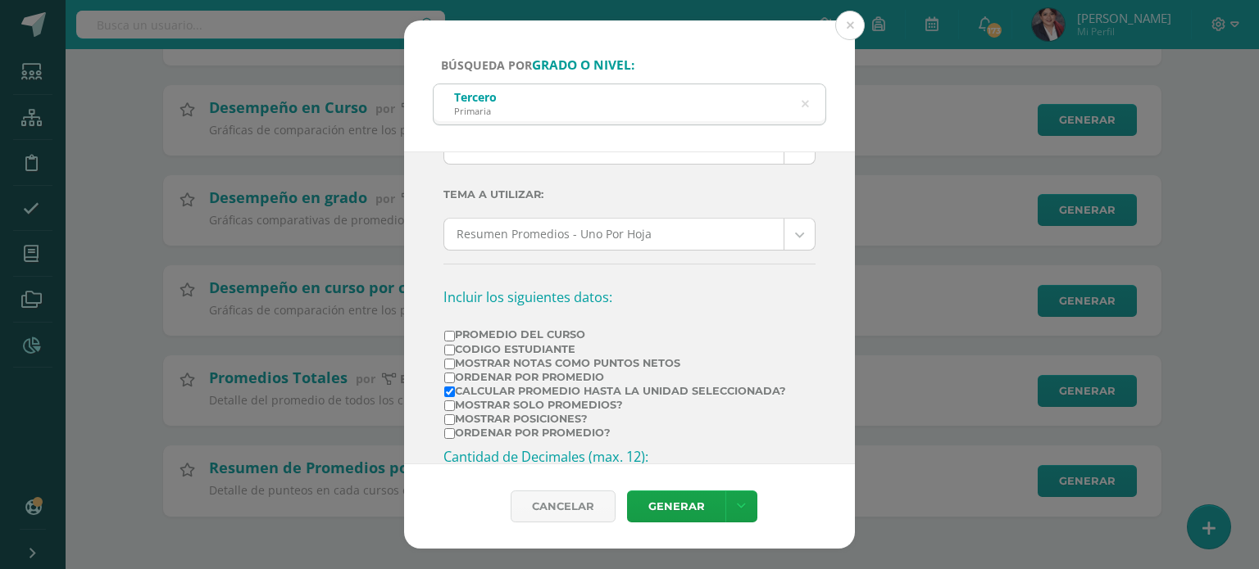
click at [508, 332] on label "Promedio del Curso" at bounding box center [615, 335] width 342 height 12
click at [455, 332] on input "Promedio del Curso" at bounding box center [449, 336] width 11 height 11
checkbox input "true"
click at [662, 514] on link "Generar" at bounding box center [676, 507] width 98 height 32
